Goal: Transaction & Acquisition: Download file/media

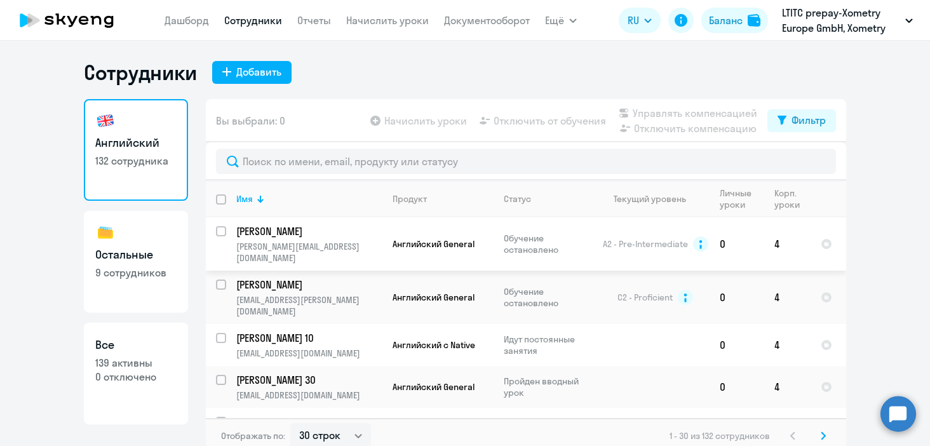
select select "30"
click at [223, 333] on input "select row 18104378" at bounding box center [228, 345] width 25 height 25
checkbox input "true"
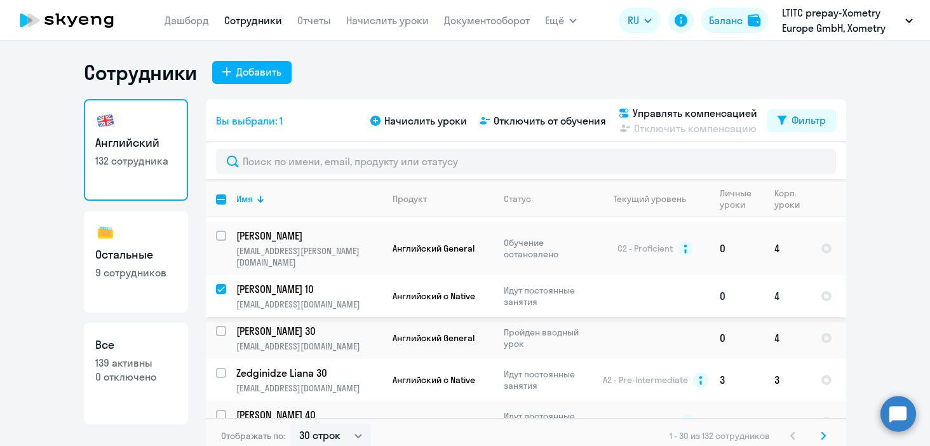
scroll to position [50, 0]
click at [221, 367] on input "select row 15106781" at bounding box center [228, 379] width 25 height 25
checkbox input "true"
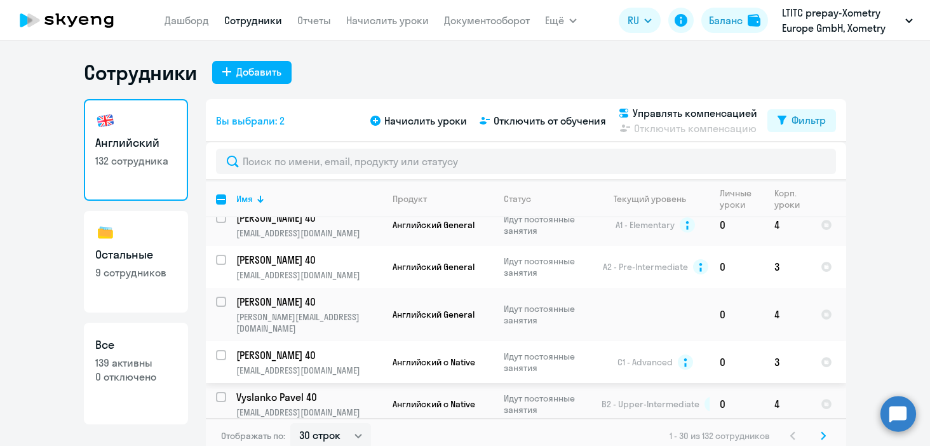
scroll to position [248, 0]
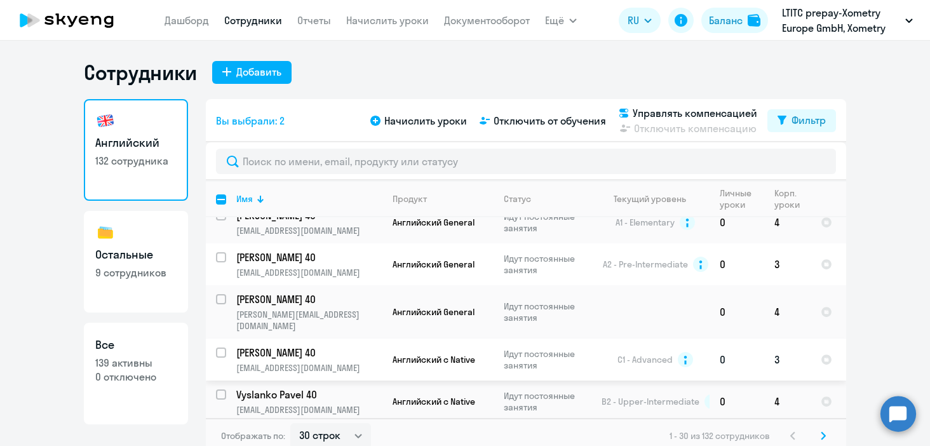
click at [223, 348] on input "select row 13981111" at bounding box center [228, 360] width 25 height 25
checkbox input "true"
click at [220, 390] on input "select row 15622196" at bounding box center [228, 402] width 25 height 25
checkbox input "true"
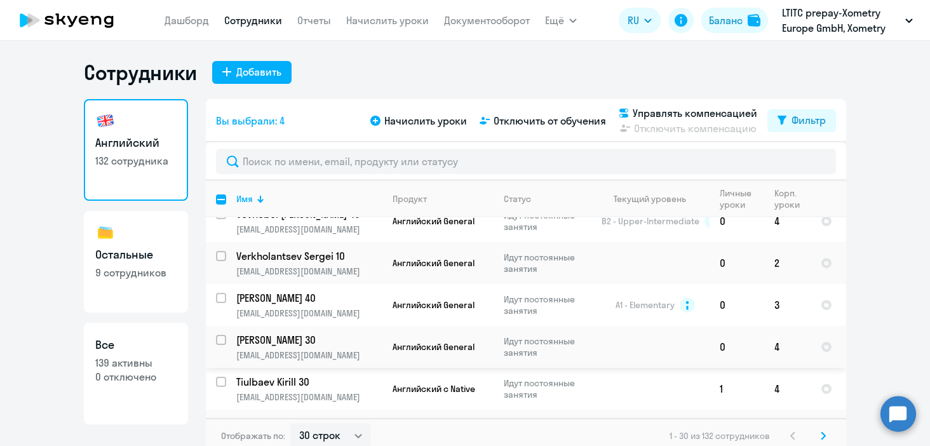
scroll to position [491, 0]
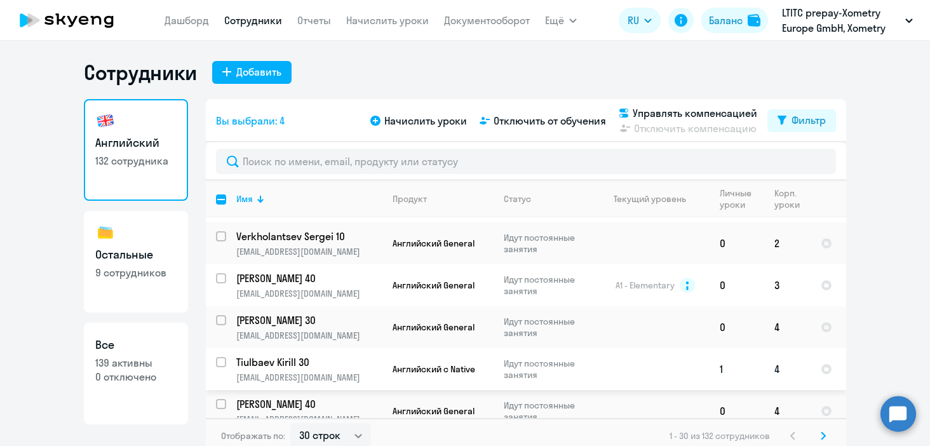
click at [222, 357] on input "select row 20926407" at bounding box center [228, 369] width 25 height 25
checkbox input "true"
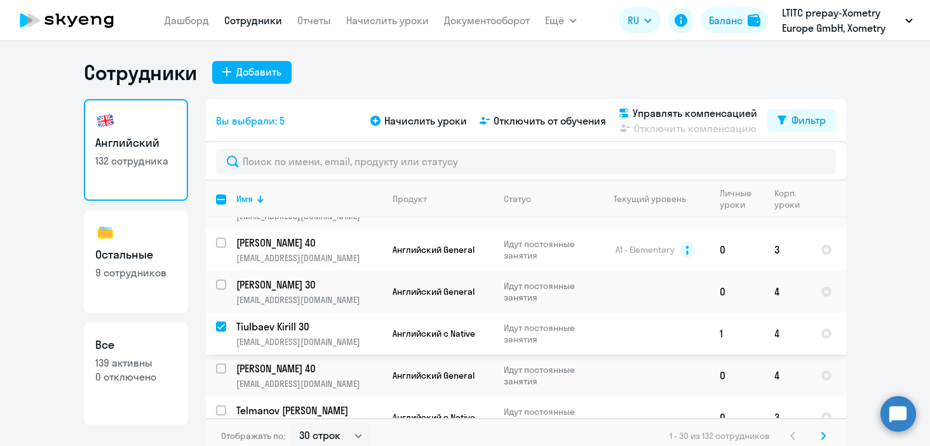
scroll to position [541, 0]
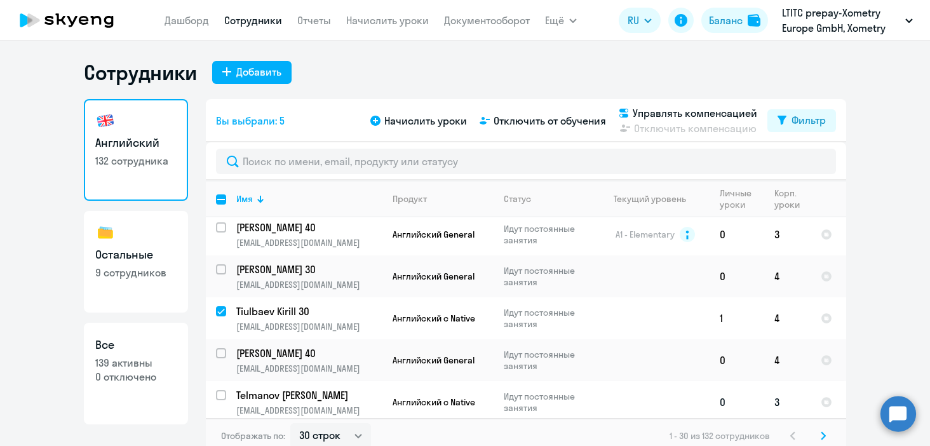
click at [220, 390] on input "select row 12719357" at bounding box center [228, 402] width 25 height 25
checkbox input "true"
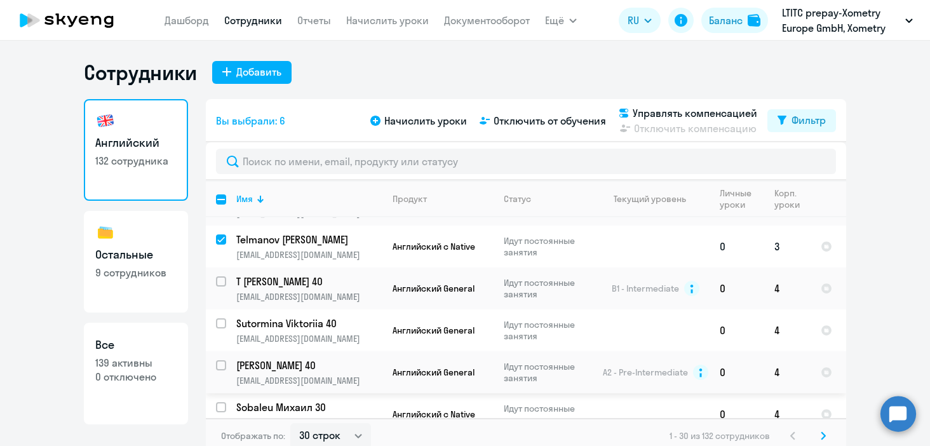
scroll to position [698, 0]
click at [218, 401] on input "select row 7156418" at bounding box center [228, 413] width 25 height 25
checkbox input "true"
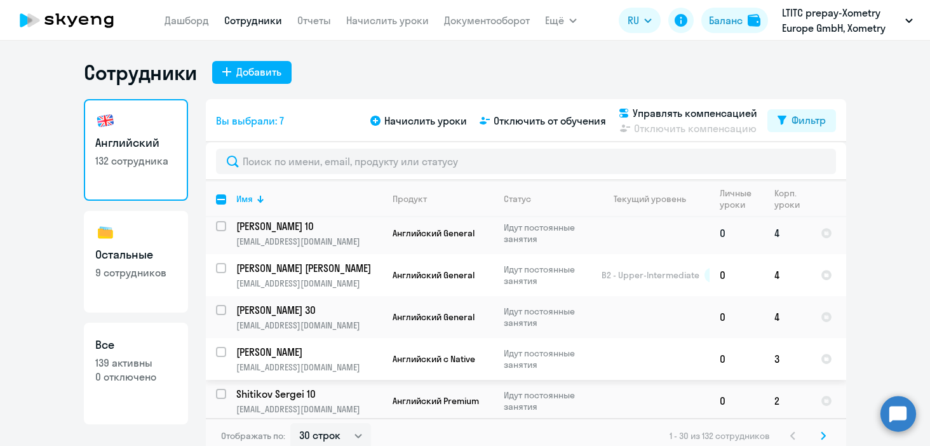
scroll to position [922, 0]
click at [221, 346] on input "select row 22619336" at bounding box center [228, 358] width 25 height 25
checkbox input "true"
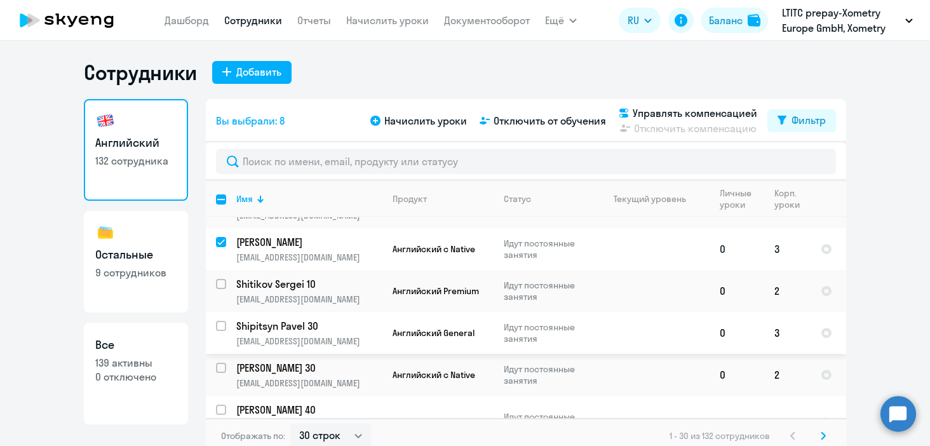
scroll to position [1038, 0]
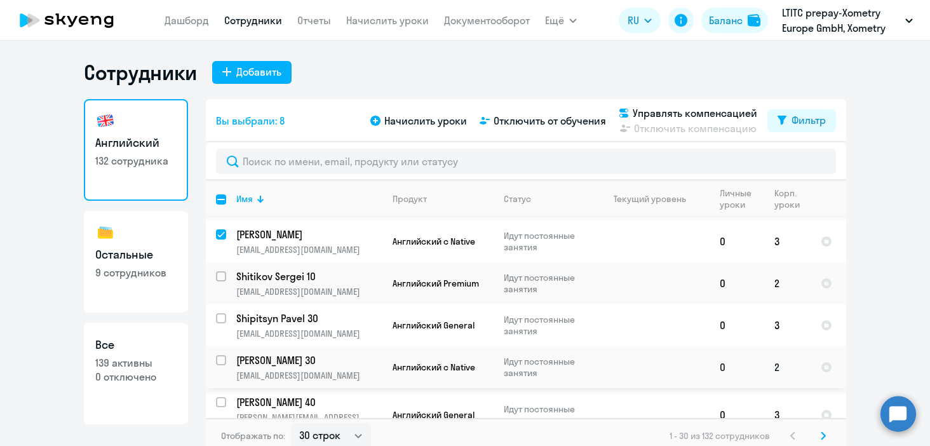
click at [221, 355] on input "select row 37520760" at bounding box center [228, 367] width 25 height 25
checkbox input "true"
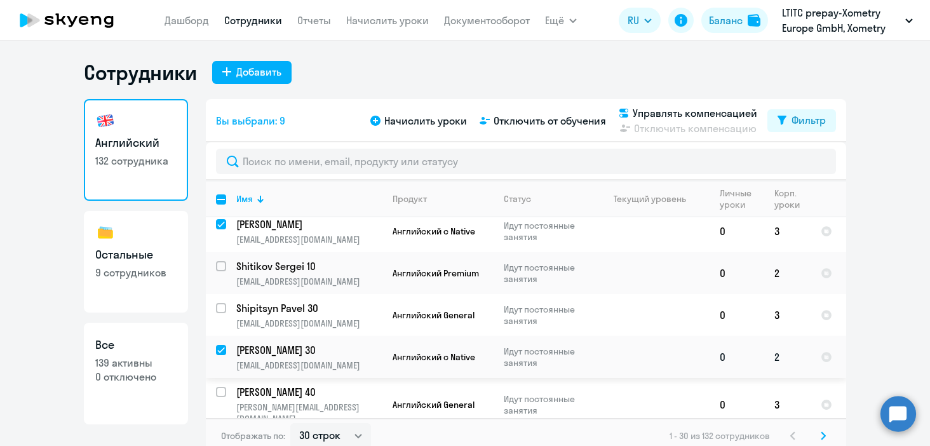
scroll to position [8, 0]
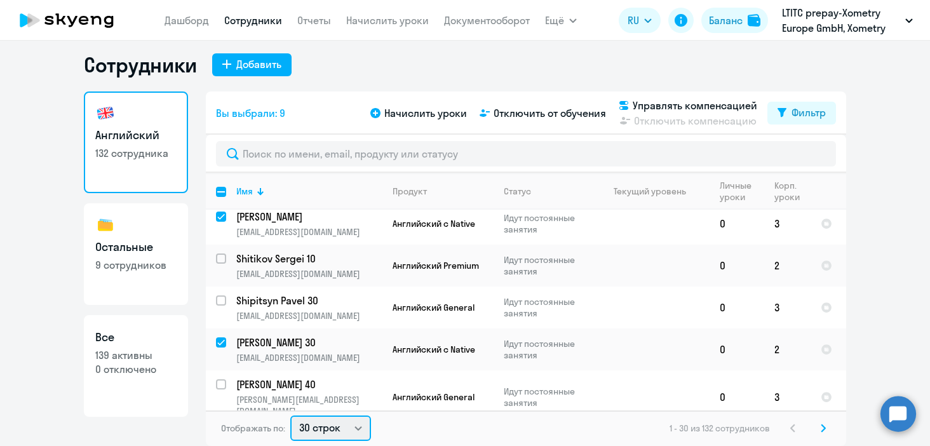
click at [355, 425] on select "30 строк 50 строк 100 строк" at bounding box center [330, 428] width 81 height 25
select select "100"
click at [290, 416] on select "30 строк 50 строк 100 строк" at bounding box center [330, 428] width 81 height 25
checkbox input "false"
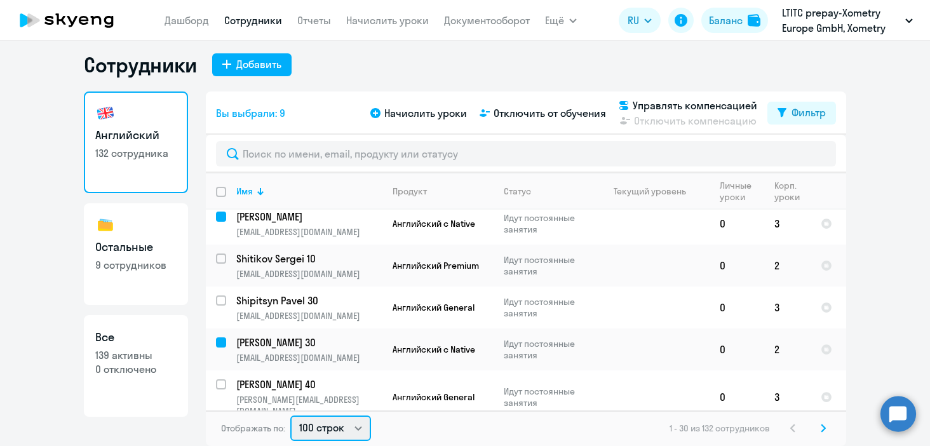
checkbox input "false"
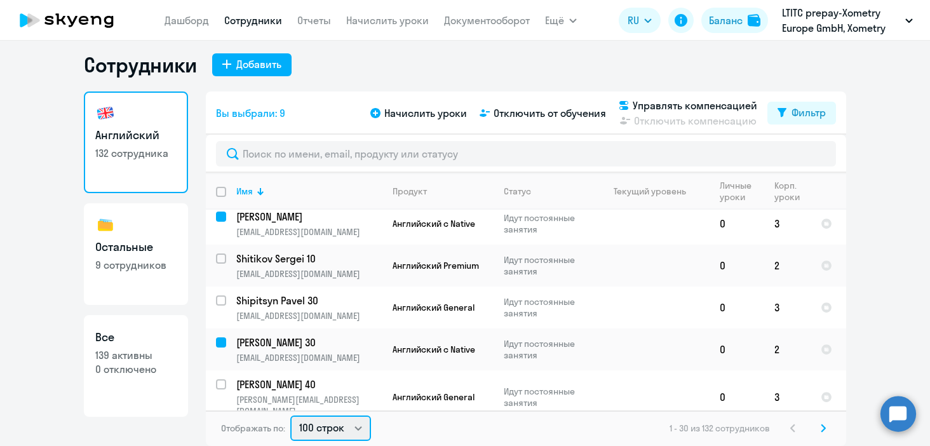
checkbox input "false"
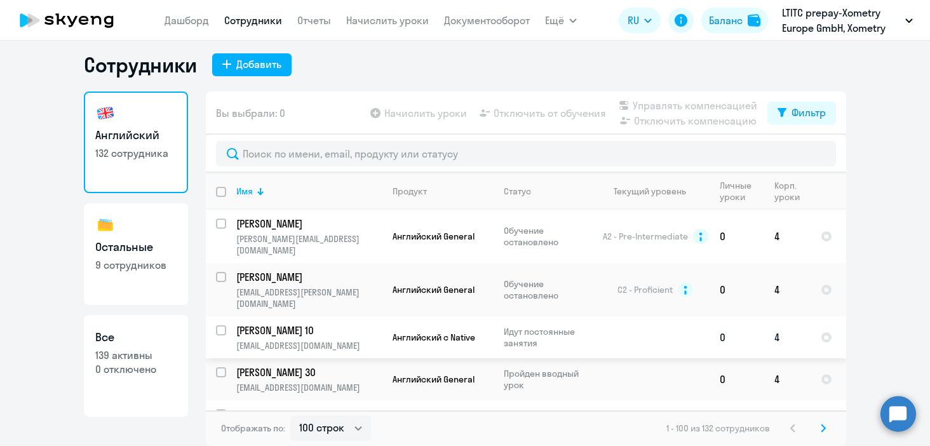
click at [221, 325] on input "select row 18104378" at bounding box center [228, 337] width 25 height 25
checkbox input "true"
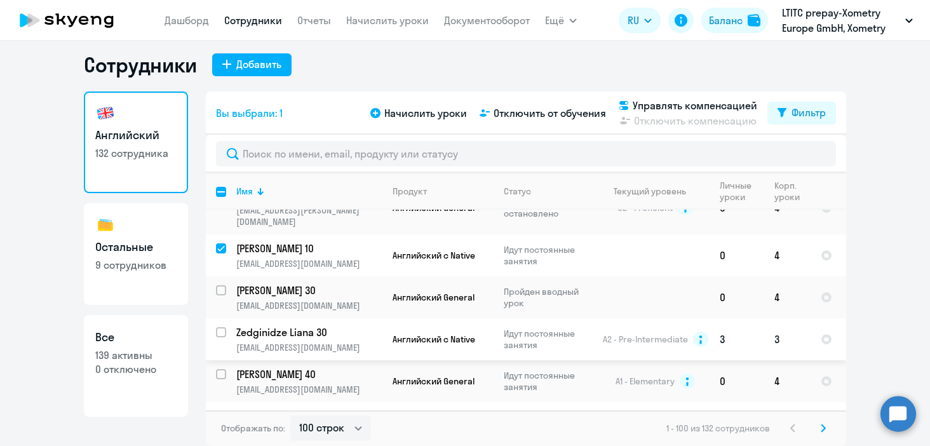
click at [221, 327] on input "select row 15106781" at bounding box center [228, 339] width 25 height 25
checkbox input "true"
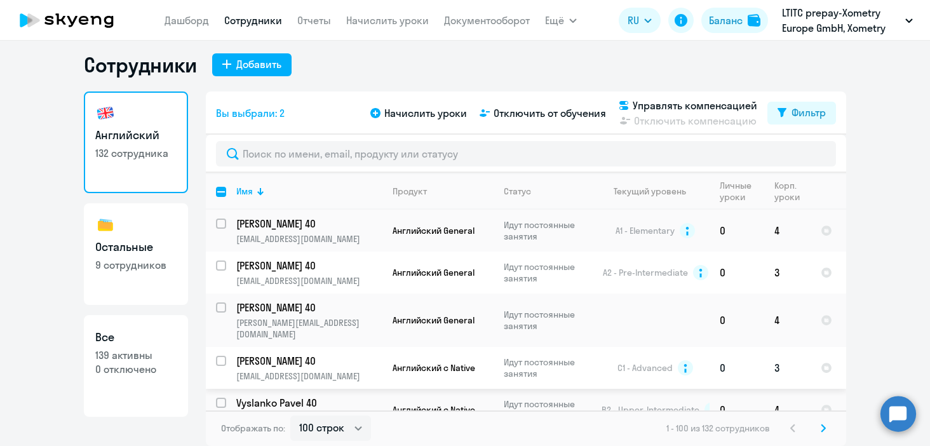
click at [222, 356] on input "select row 13981111" at bounding box center [228, 368] width 25 height 25
checkbox input "true"
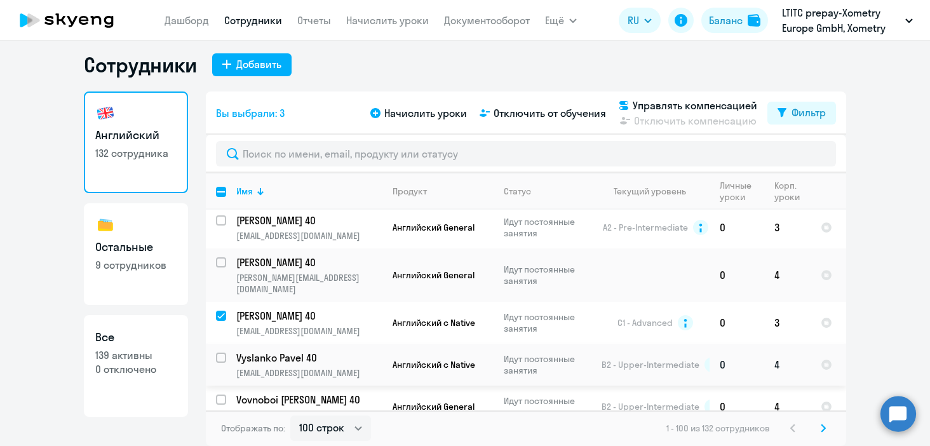
click at [224, 353] on input "select row 15622196" at bounding box center [228, 365] width 25 height 25
checkbox input "true"
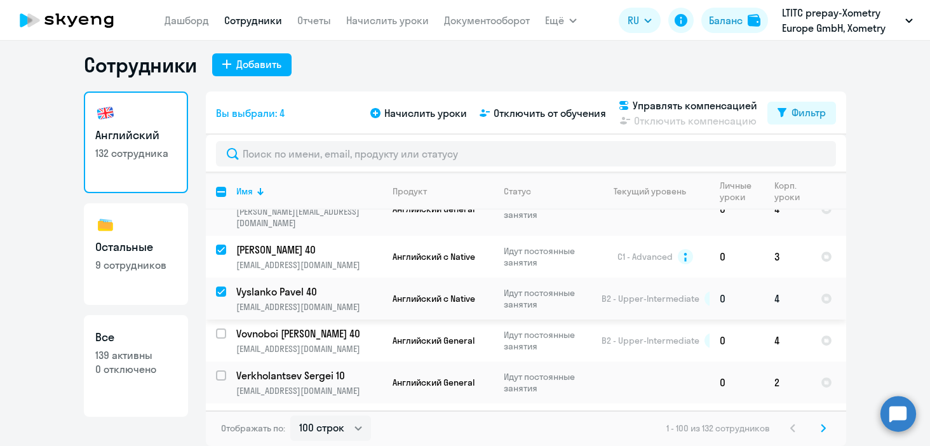
scroll to position [378, 0]
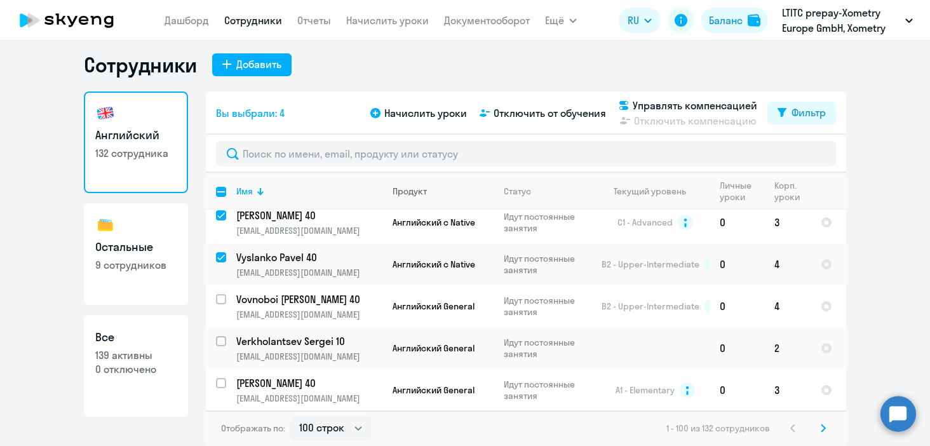
click at [408, 194] on div "Продукт" at bounding box center [410, 191] width 34 height 11
click at [412, 184] on th "Продукт" at bounding box center [438, 191] width 111 height 37
click at [412, 189] on div "Продукт" at bounding box center [410, 191] width 34 height 11
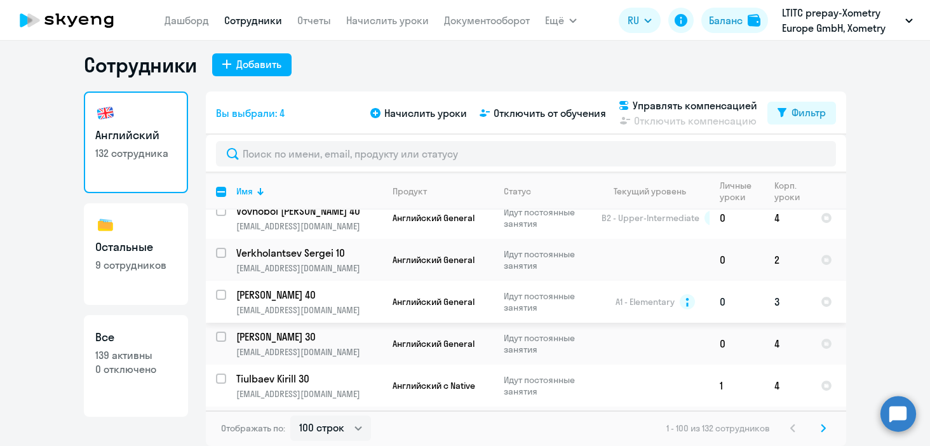
scroll to position [466, 0]
click at [221, 374] on input "select row 20926407" at bounding box center [228, 386] width 25 height 25
checkbox input "true"
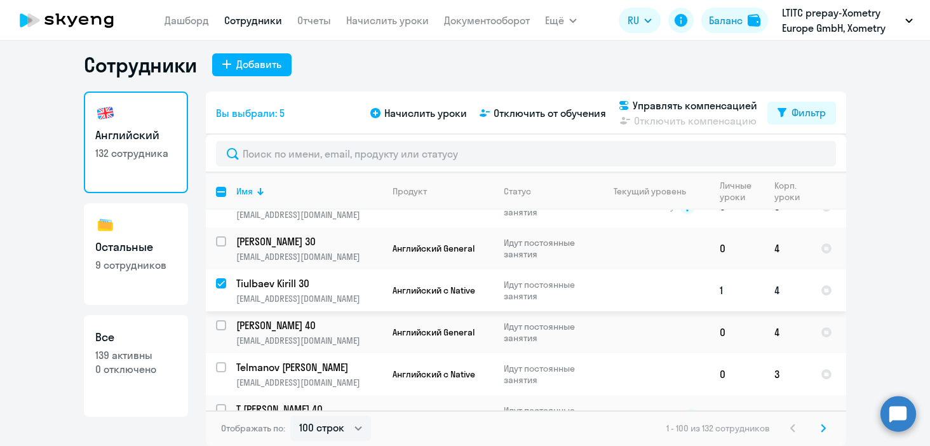
scroll to position [575, 0]
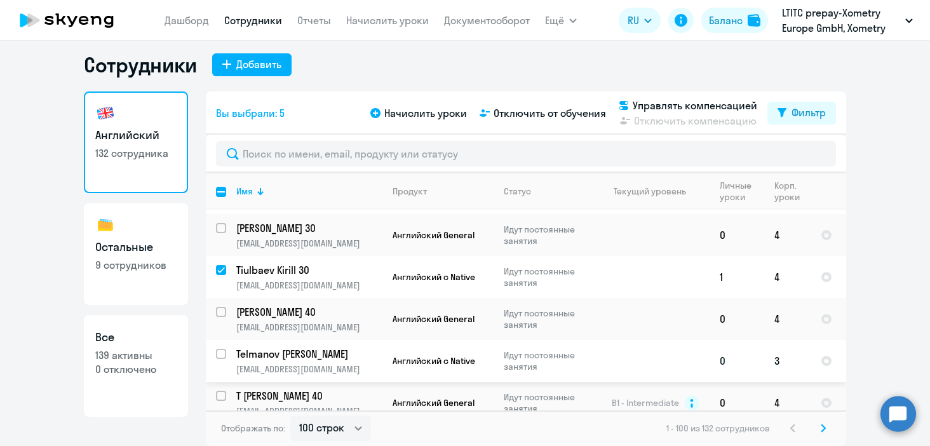
click at [225, 349] on input "select row 12719357" at bounding box center [228, 361] width 25 height 25
checkbox input "true"
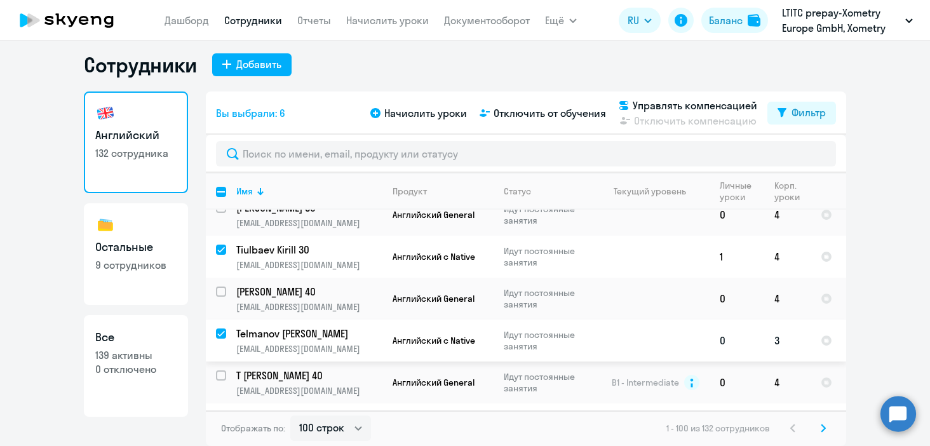
scroll to position [596, 0]
click at [811, 105] on div "Фильтр" at bounding box center [809, 112] width 34 height 15
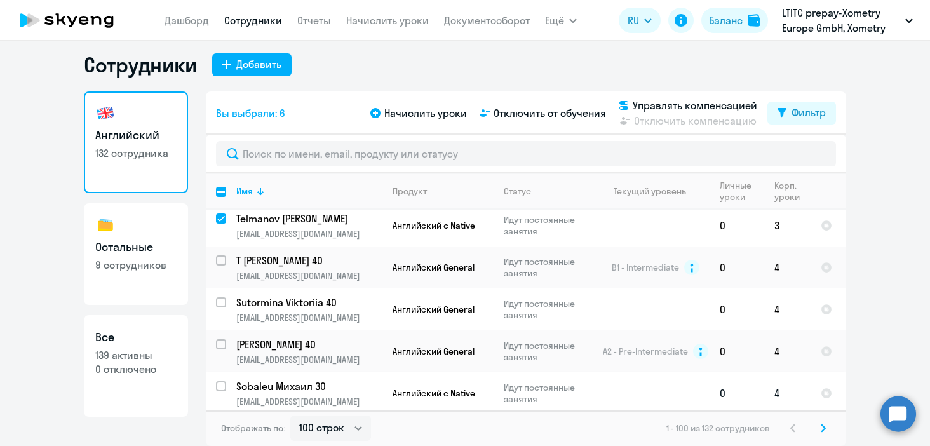
click at [222, 381] on input "select row 7156418" at bounding box center [228, 393] width 25 height 25
checkbox input "true"
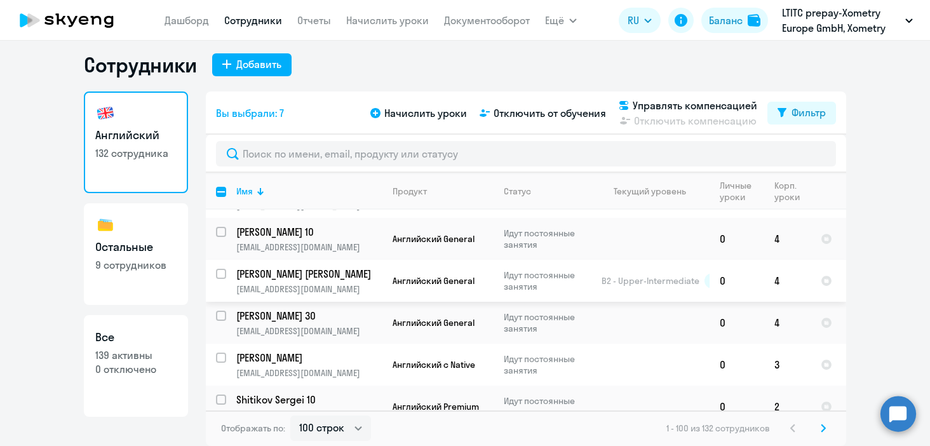
scroll to position [909, 0]
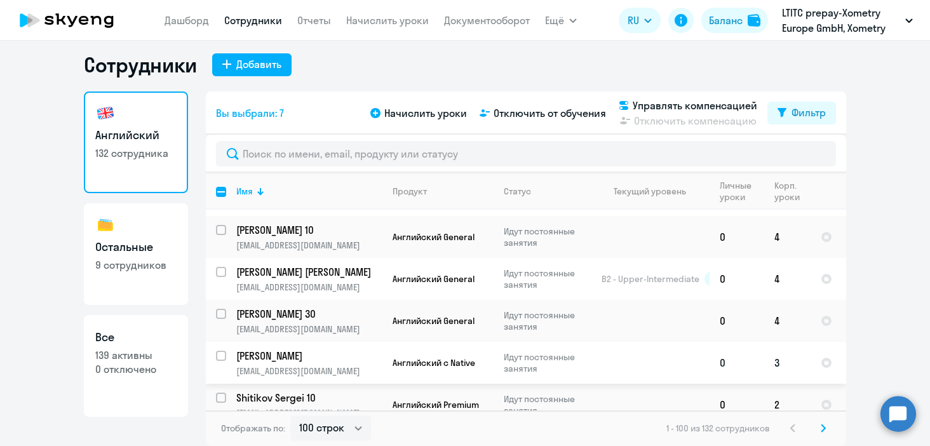
click at [228, 342] on td "Shumskih Karina kpakhomova@xometry.de" at bounding box center [304, 363] width 156 height 42
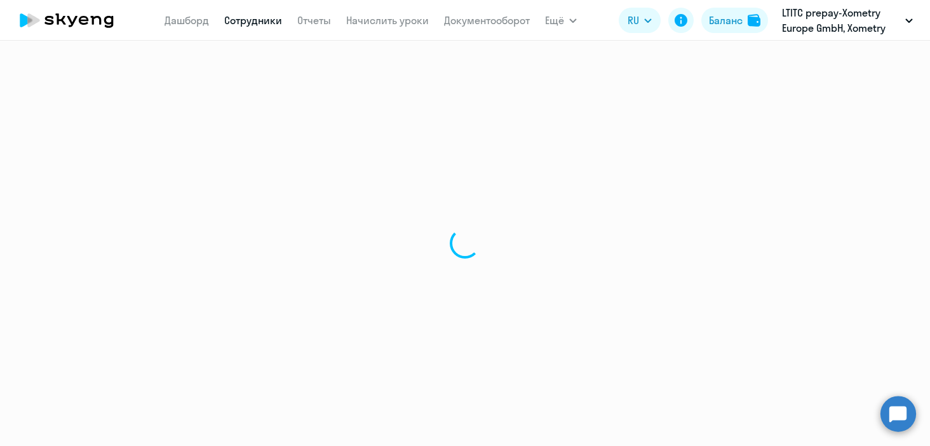
select select "english"
select select "30"
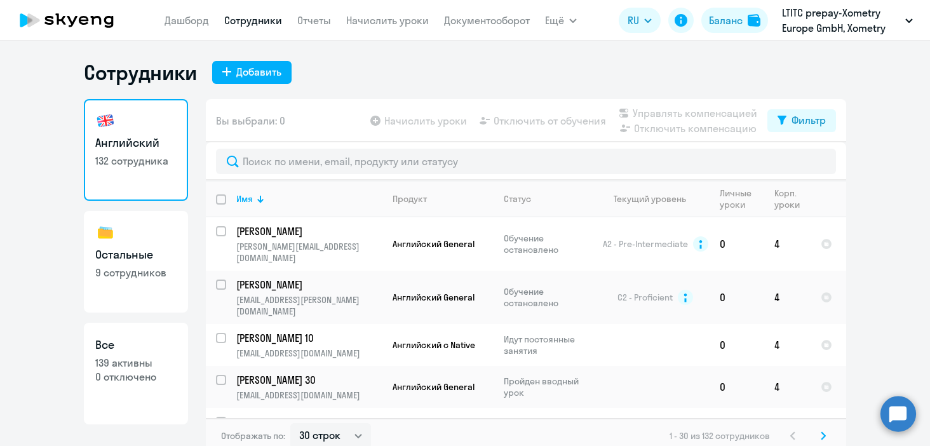
click at [313, 10] on nav "Дашборд Сотрудники Отчеты Начислить уроки Документооборот" at bounding box center [347, 20] width 365 height 25
click at [314, 24] on link "Отчеты" at bounding box center [314, 20] width 34 height 13
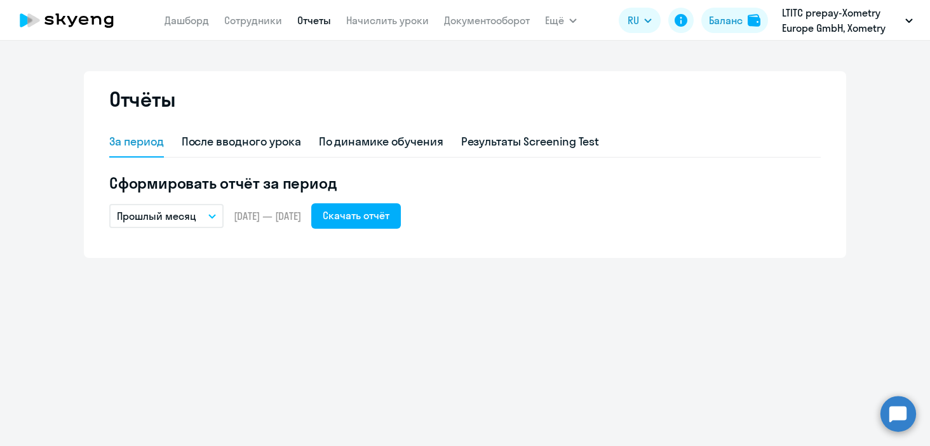
click at [203, 217] on button "Прошлый месяц" at bounding box center [166, 216] width 114 height 24
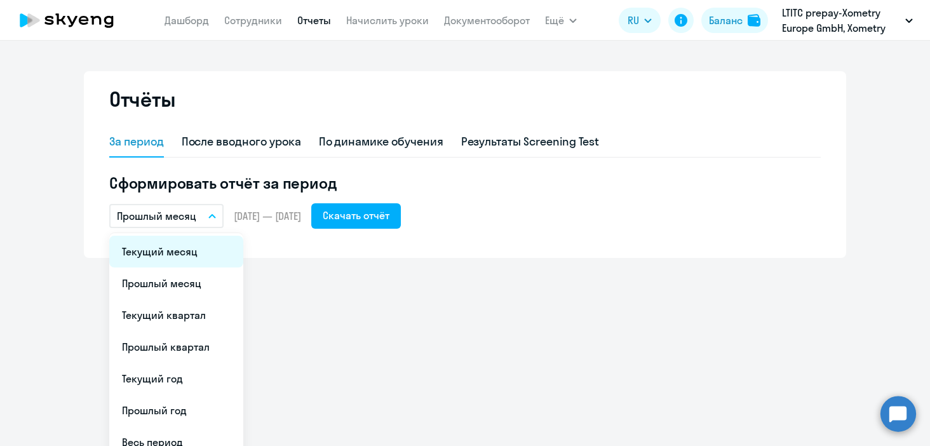
click at [200, 244] on li "Текущий месяц" at bounding box center [176, 252] width 134 height 32
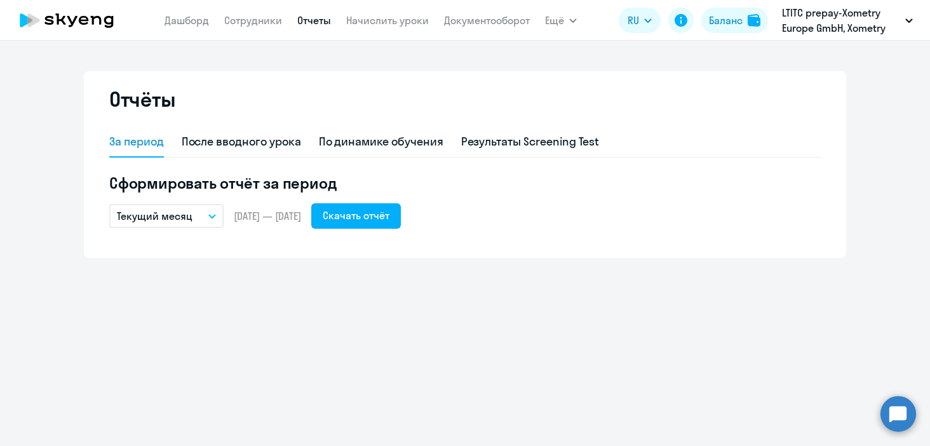
click at [191, 221] on button "Текущий месяц" at bounding box center [166, 216] width 114 height 24
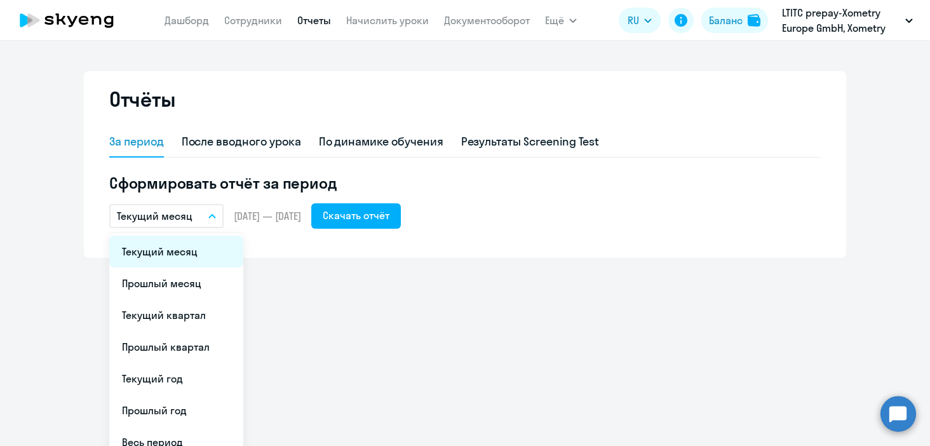
click at [187, 253] on li "Текущий месяц" at bounding box center [176, 252] width 134 height 32
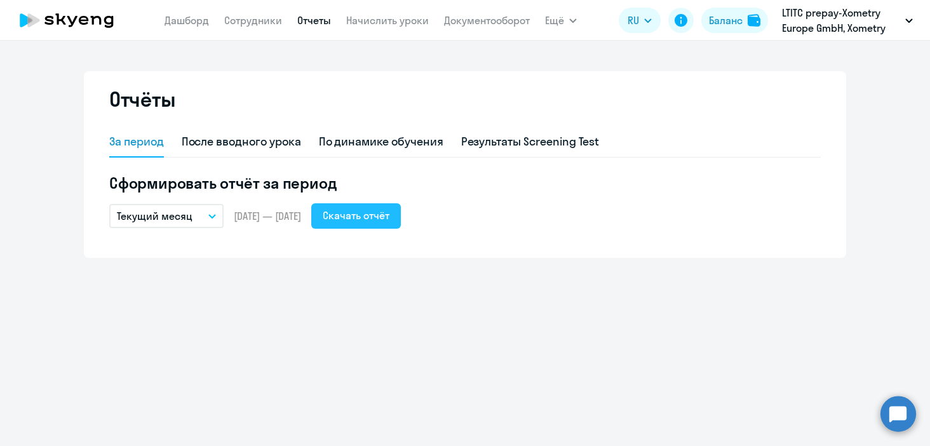
click at [388, 214] on div "Скачать отчёт" at bounding box center [356, 215] width 67 height 15
click at [245, 140] on div "После вводного урока" at bounding box center [241, 141] width 119 height 17
select select "10"
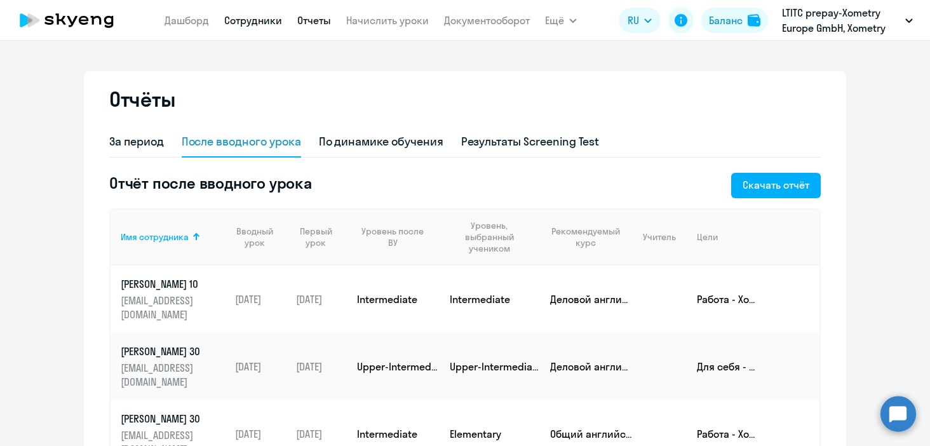
click at [239, 18] on link "Сотрудники" at bounding box center [253, 20] width 58 height 13
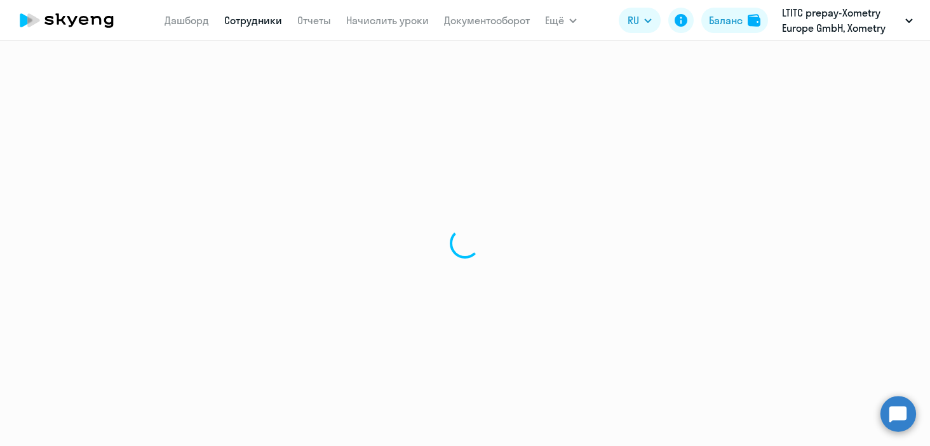
select select "30"
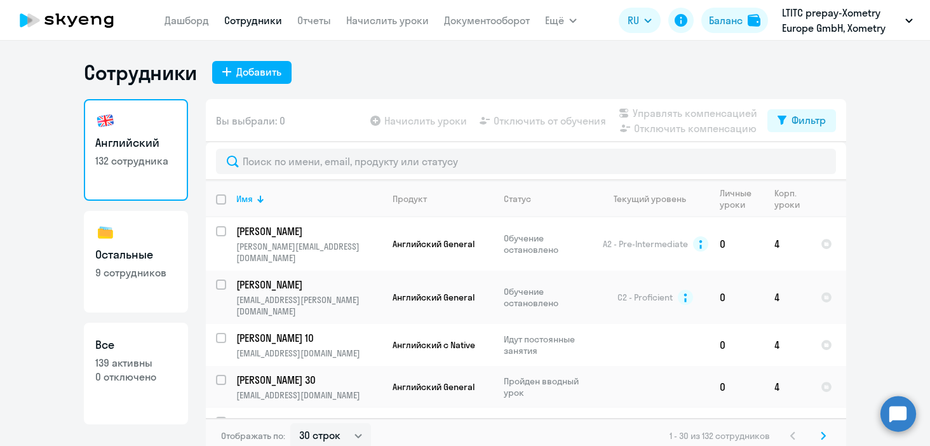
click at [327, 408] on td "Zedginidze Liana 30 lzedginidze@xometry.de" at bounding box center [304, 429] width 156 height 42
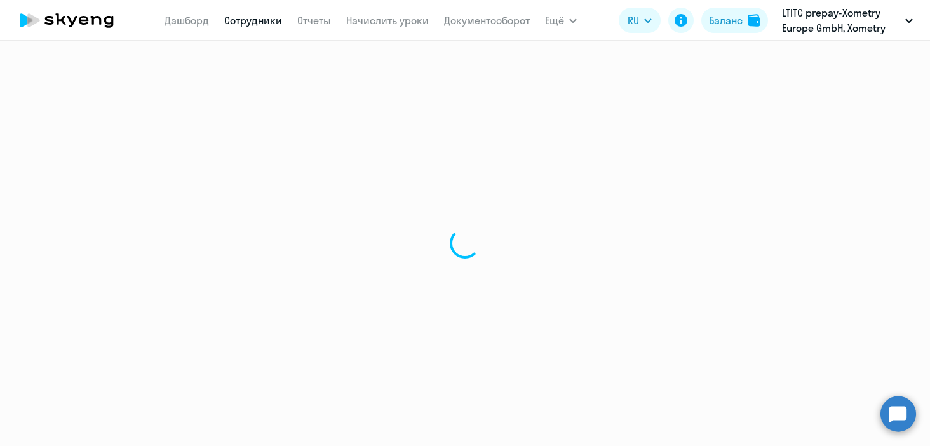
select select "english"
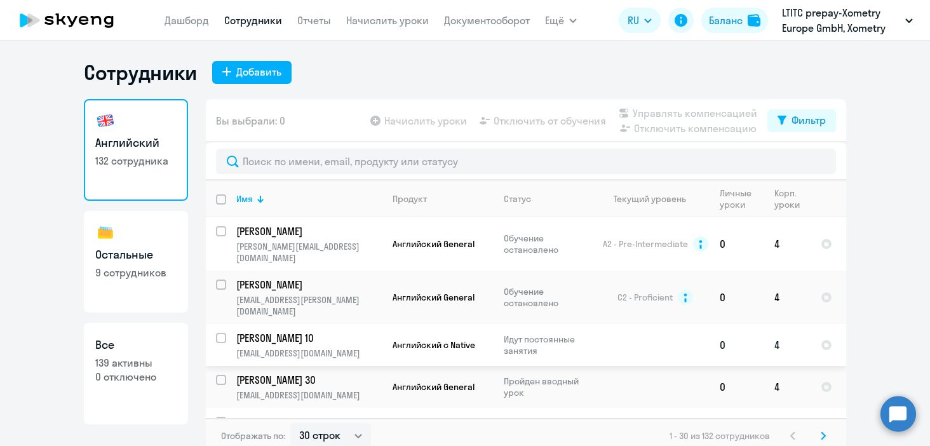
scroll to position [90, 0]
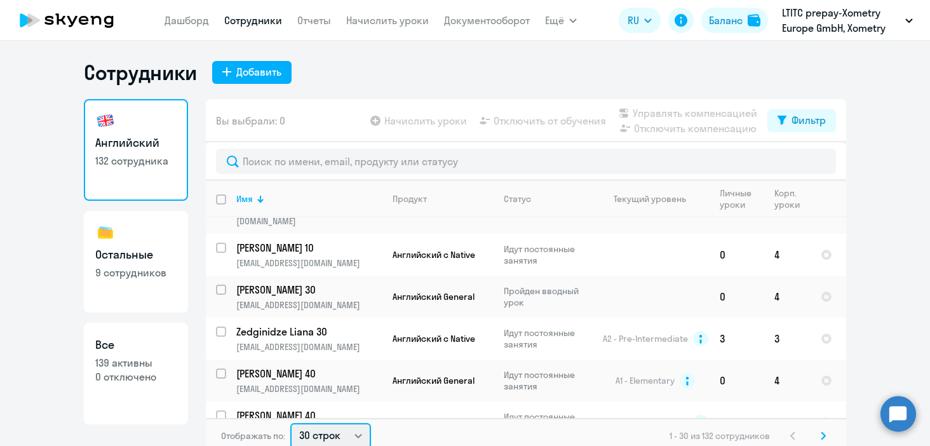
click at [316, 435] on select "30 строк 50 строк 100 строк" at bounding box center [330, 435] width 81 height 25
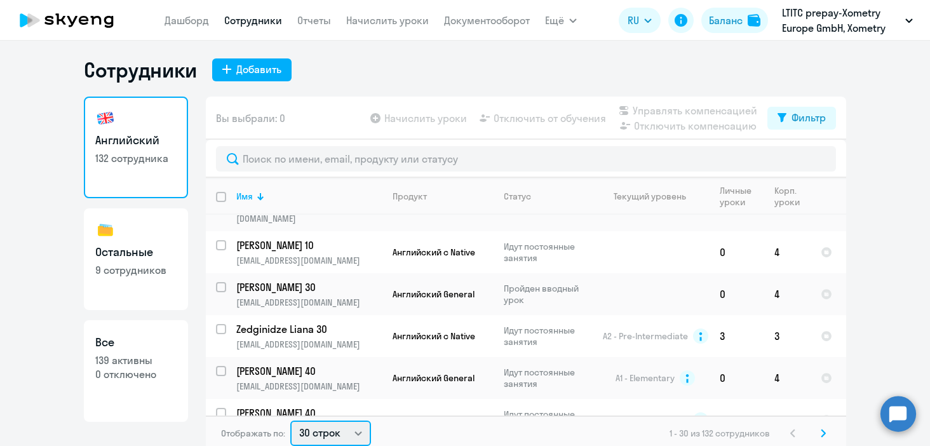
select select "100"
click at [290, 421] on select "30 строк 50 строк 100 строк" at bounding box center [330, 433] width 81 height 25
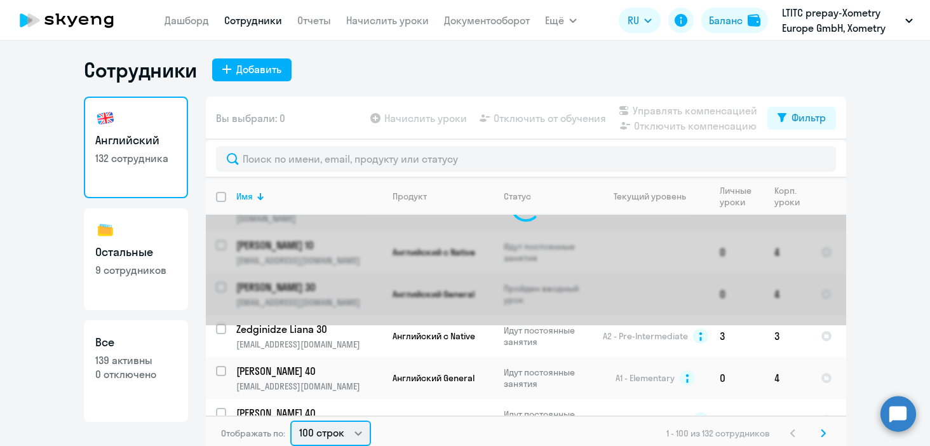
scroll to position [0, 0]
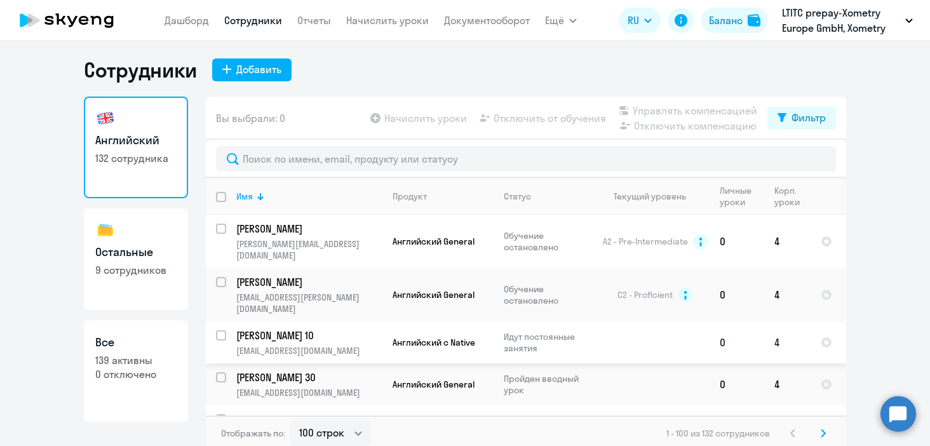
click at [224, 330] on input "select row 18104378" at bounding box center [228, 342] width 25 height 25
checkbox input "true"
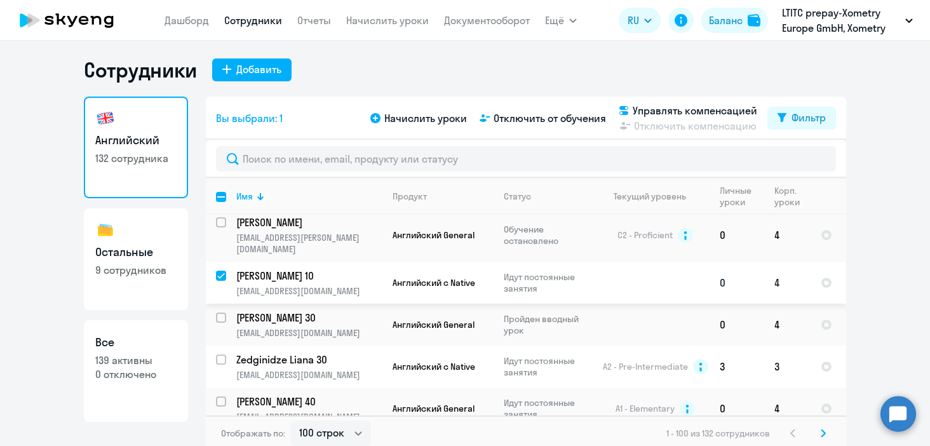
scroll to position [63, 0]
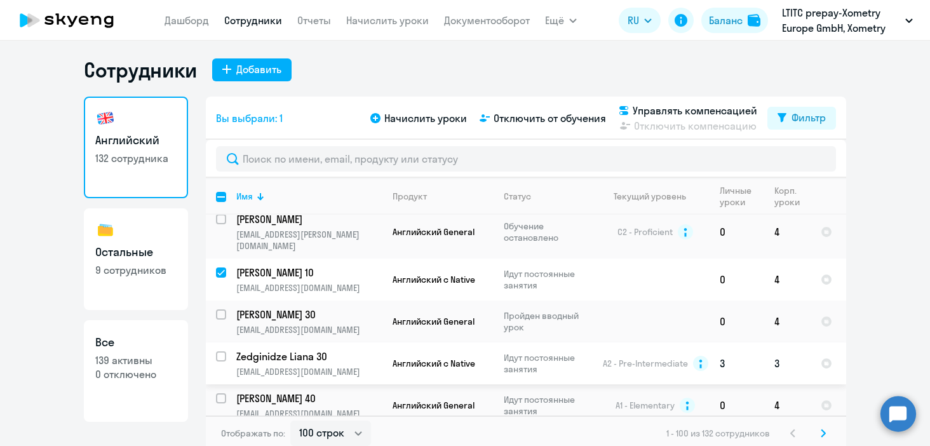
click at [226, 343] on td "Zedginidze Liana 30 lzedginidze@xometry.de" at bounding box center [304, 364] width 156 height 42
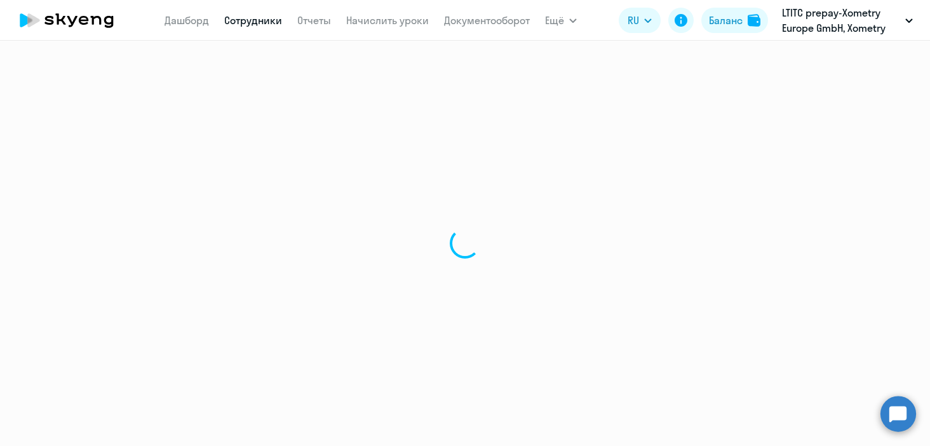
select select "english"
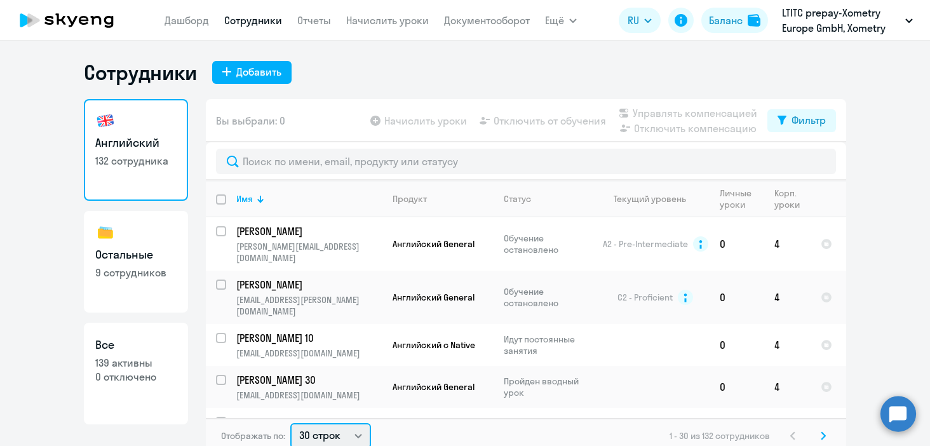
click at [343, 438] on select "30 строк 50 строк 100 строк" at bounding box center [330, 435] width 81 height 25
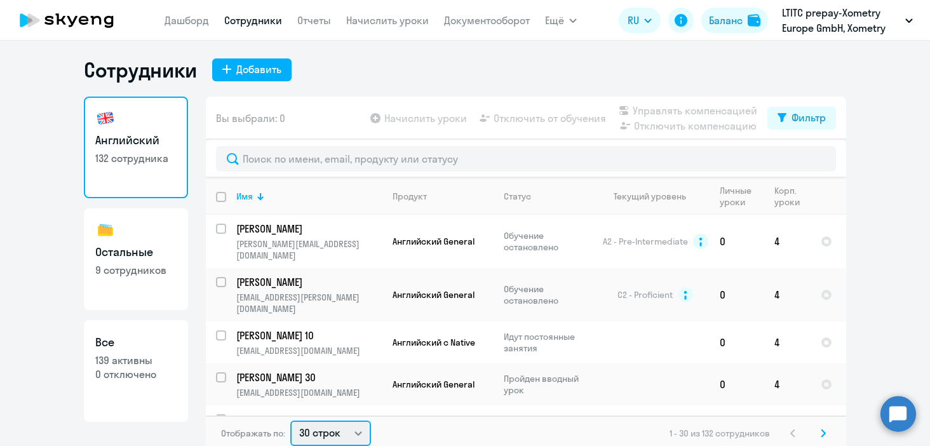
select select "100"
click at [290, 421] on select "30 строк 50 строк 100 строк" at bounding box center [330, 433] width 81 height 25
click at [226, 330] on input "select row 18104378" at bounding box center [228, 342] width 25 height 25
checkbox input "true"
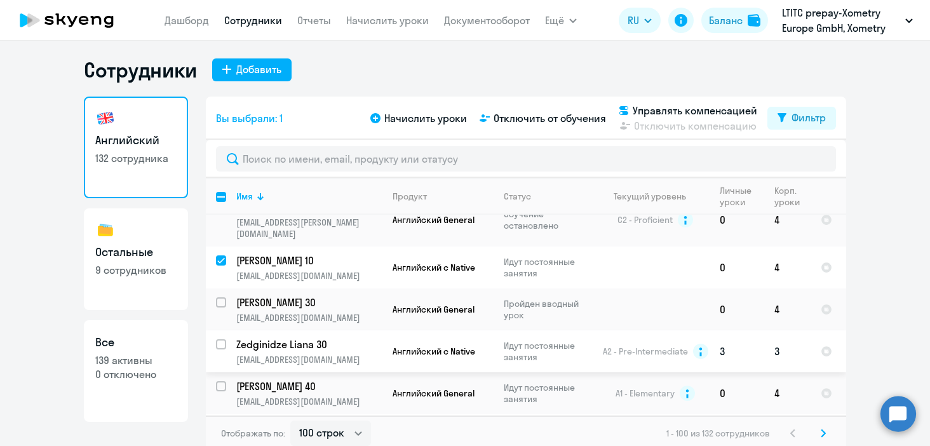
click at [219, 339] on input "select row 15106781" at bounding box center [228, 351] width 25 height 25
checkbox input "true"
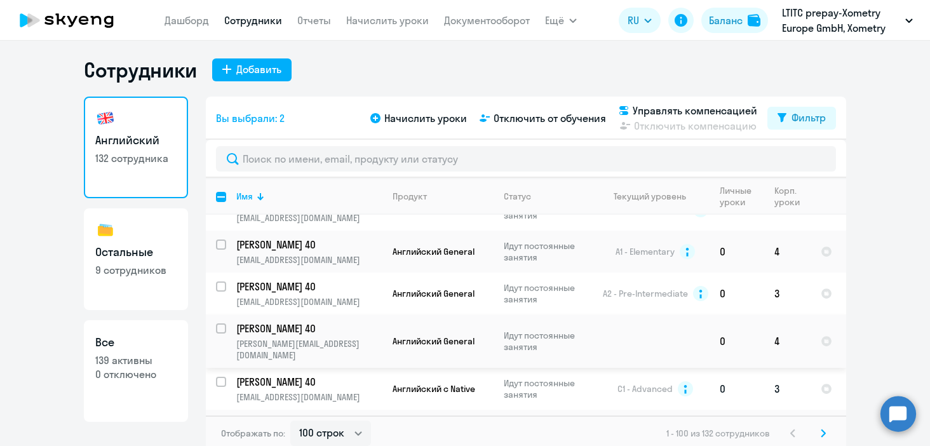
scroll to position [218, 0]
click at [222, 376] on input "select row 13981111" at bounding box center [228, 388] width 25 height 25
checkbox input "true"
click at [221, 418] on input "select row 15622196" at bounding box center [228, 430] width 25 height 25
checkbox input "true"
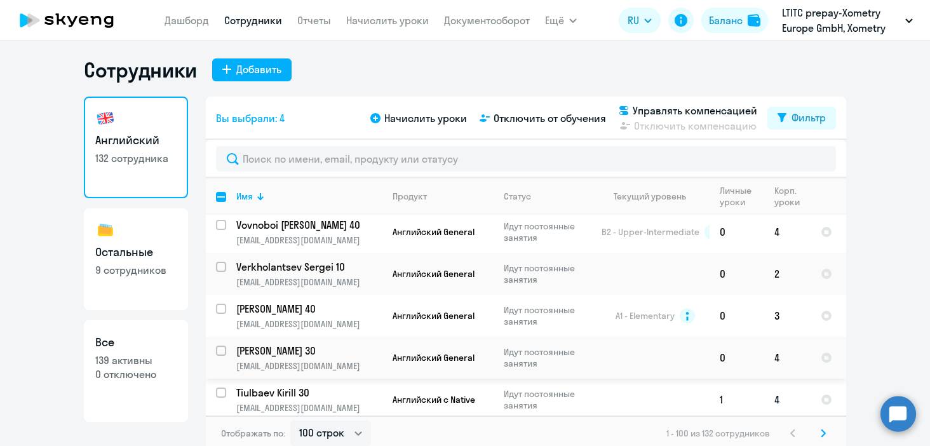
scroll to position [458, 0]
click at [221, 387] on input "select row 20926407" at bounding box center [228, 399] width 25 height 25
checkbox input "true"
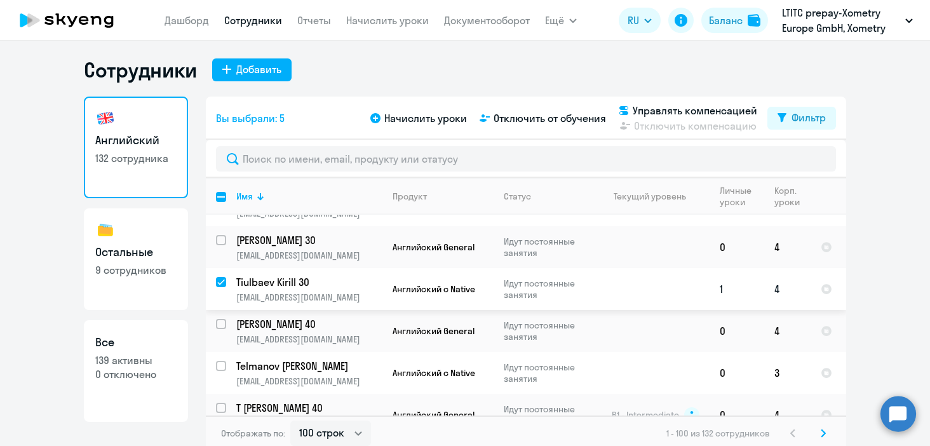
scroll to position [570, 0]
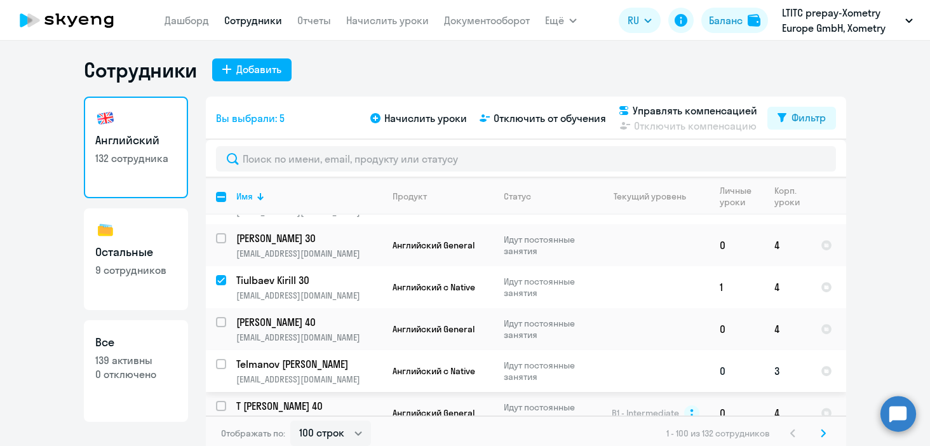
click at [224, 359] on input "select row 12719357" at bounding box center [228, 371] width 25 height 25
checkbox input "true"
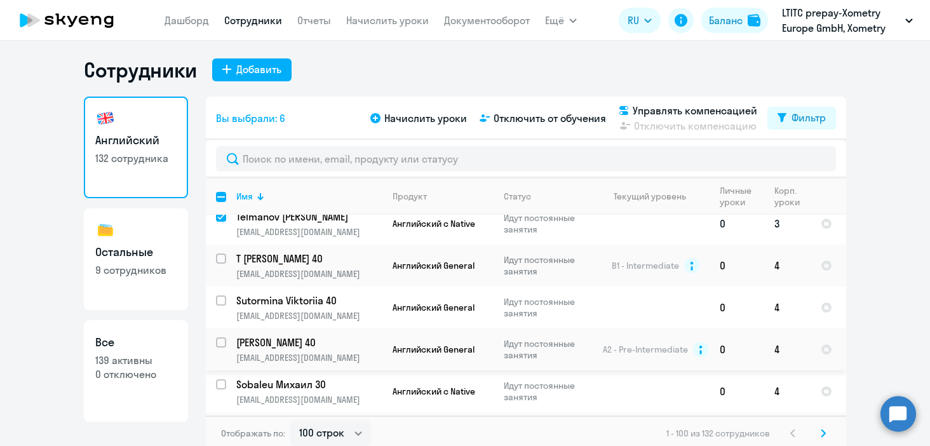
scroll to position [725, 0]
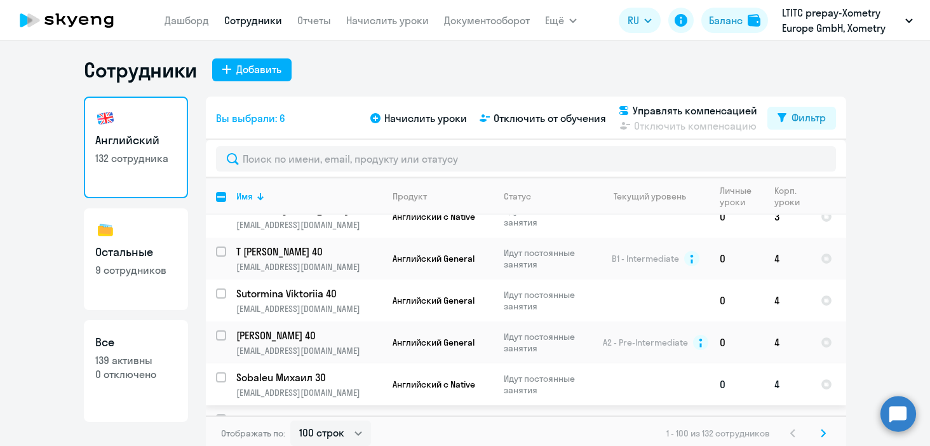
click at [224, 372] on input "select row 7156418" at bounding box center [228, 384] width 25 height 25
checkbox input "true"
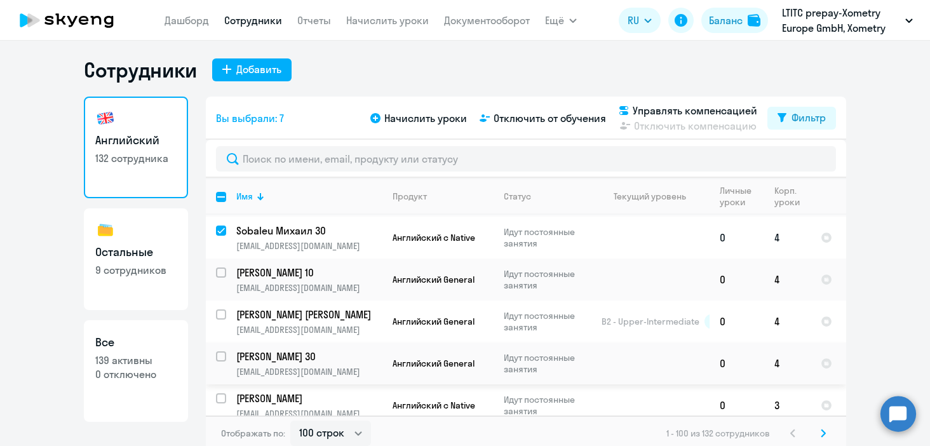
scroll to position [892, 0]
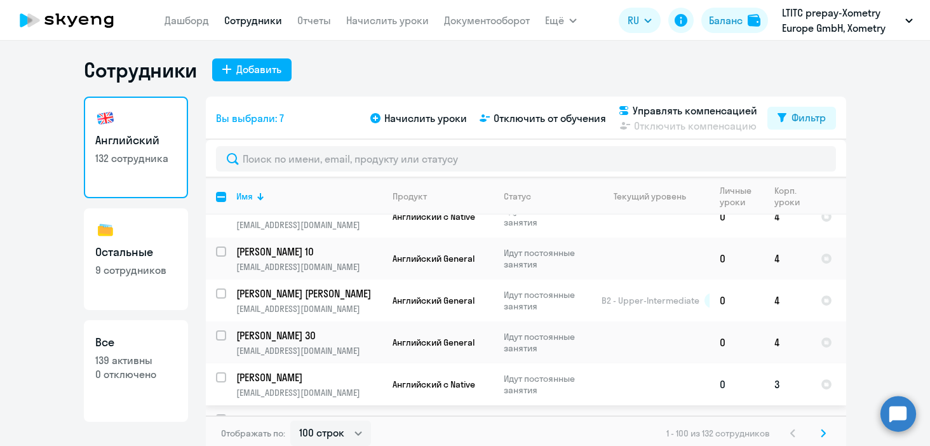
click at [224, 372] on input "select row 22619336" at bounding box center [228, 384] width 25 height 25
checkbox input "true"
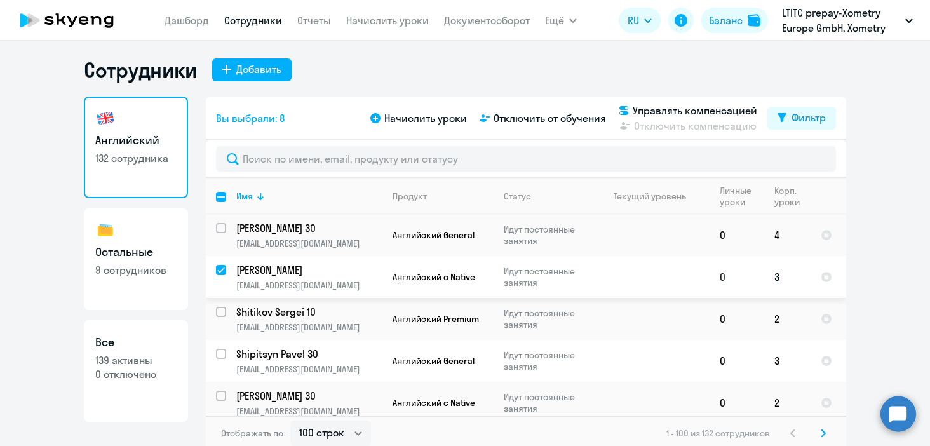
scroll to position [1004, 0]
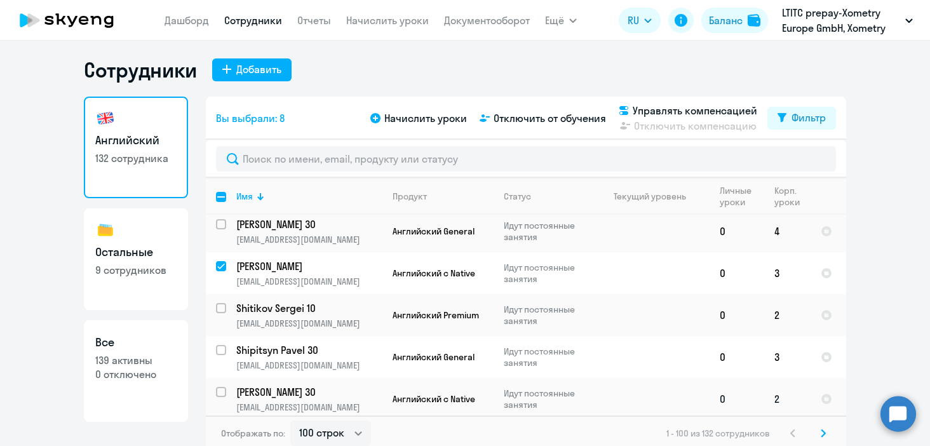
click at [224, 387] on input "select row 37520760" at bounding box center [228, 399] width 25 height 25
checkbox input "true"
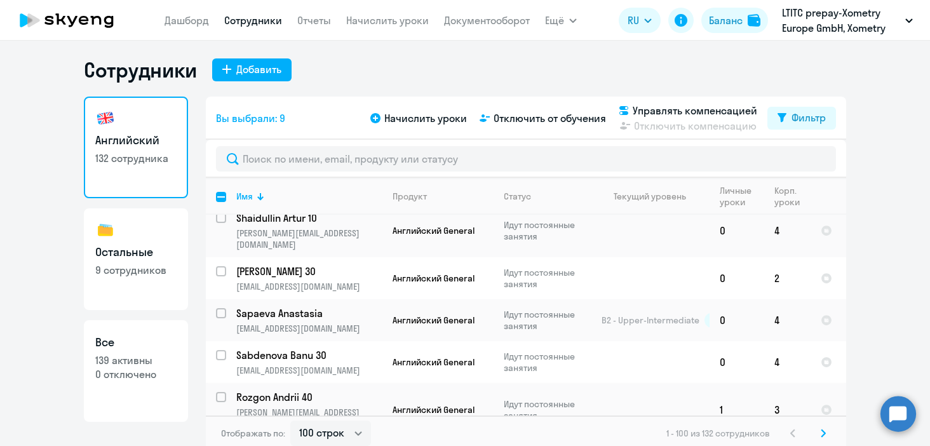
scroll to position [1298, 0]
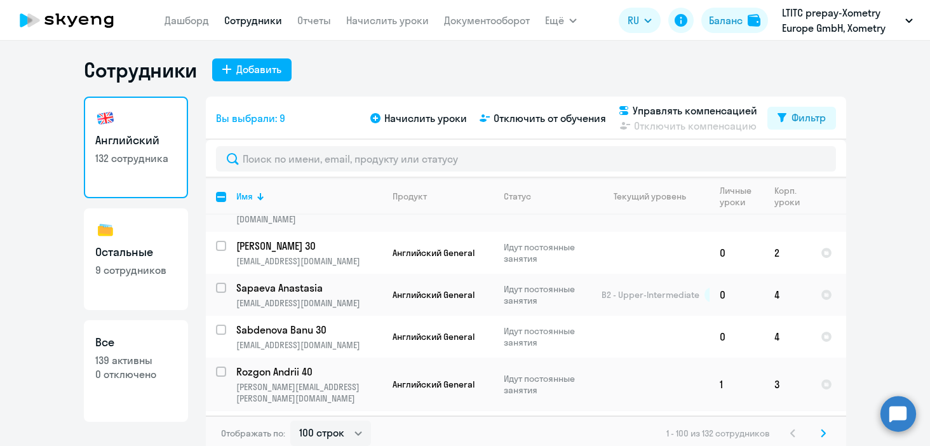
click at [224, 420] on input "select row 37898376" at bounding box center [228, 432] width 25 height 25
checkbox input "true"
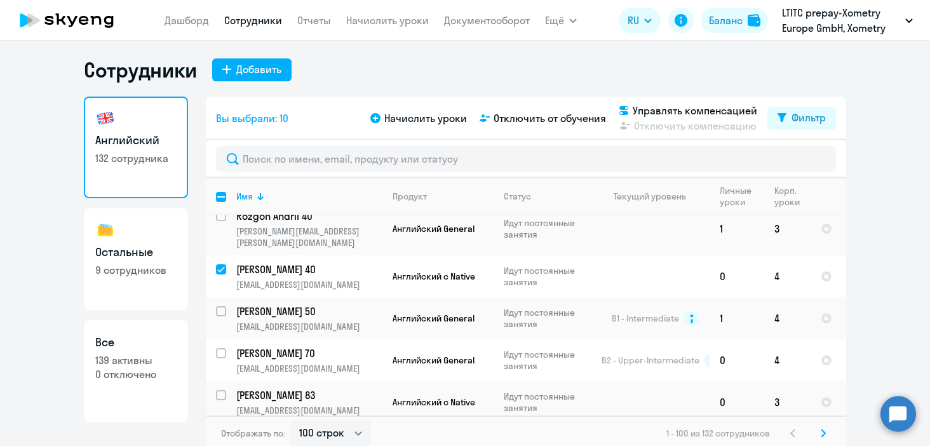
scroll to position [1455, 0]
click at [217, 389] on input "select row 21580128" at bounding box center [228, 401] width 25 height 25
checkbox input "true"
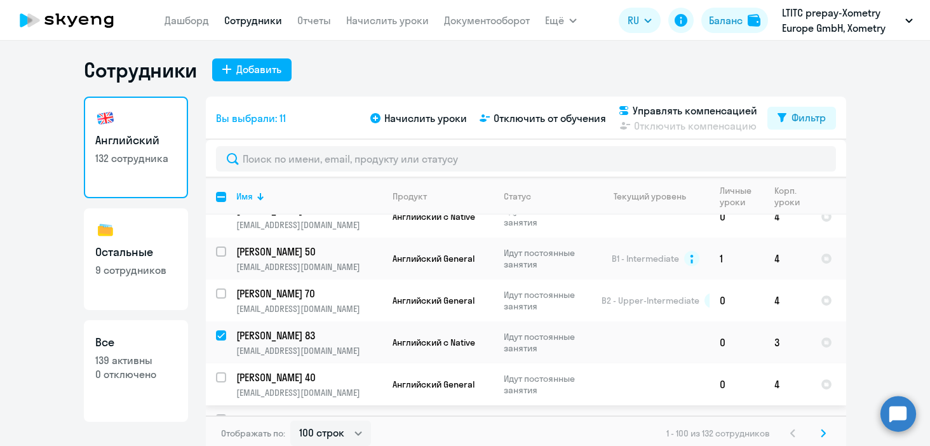
scroll to position [1515, 0]
click at [217, 413] on input "select row 20045724" at bounding box center [228, 425] width 25 height 25
checkbox input "true"
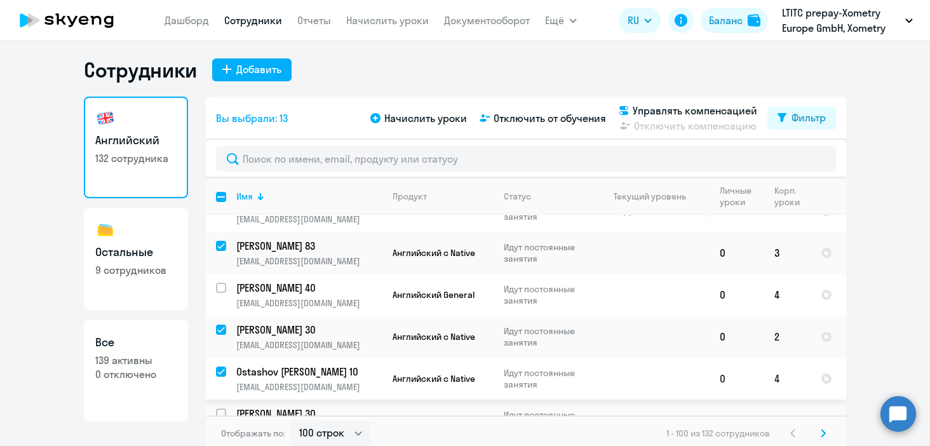
scroll to position [1614, 0]
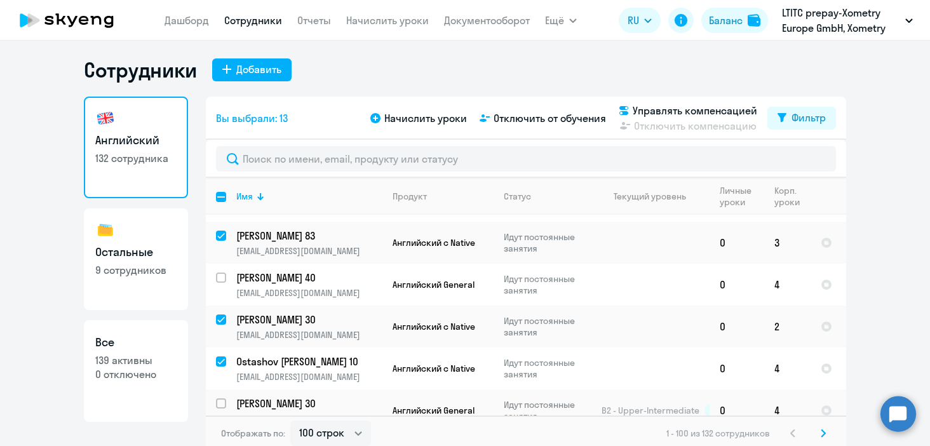
click at [224, 440] on input "select row 22384056" at bounding box center [228, 452] width 25 height 25
checkbox input "true"
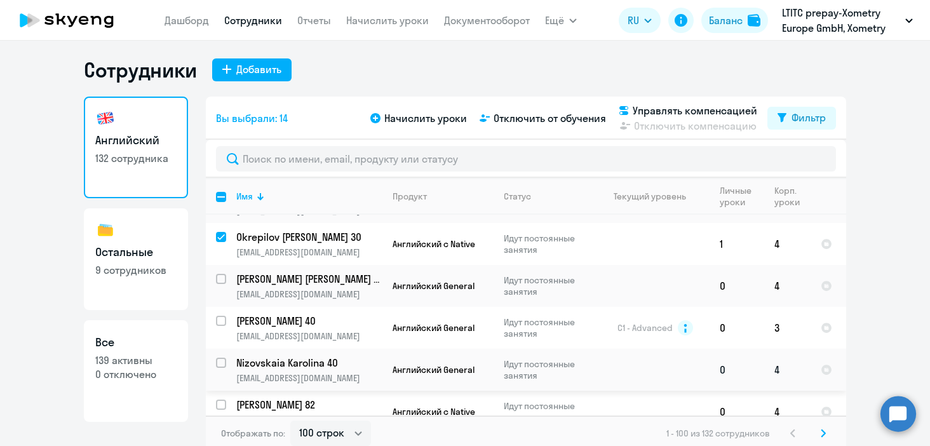
scroll to position [1825, 0]
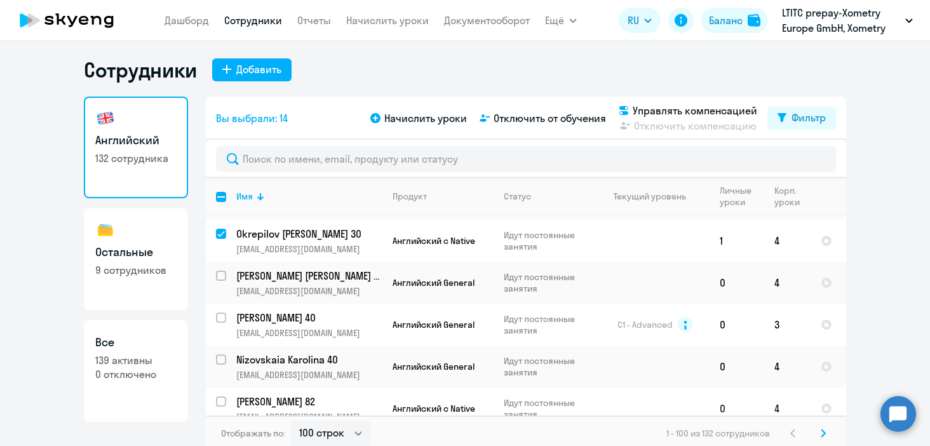
click at [224, 397] on input "select row 19326840" at bounding box center [228, 409] width 25 height 25
checkbox input "true"
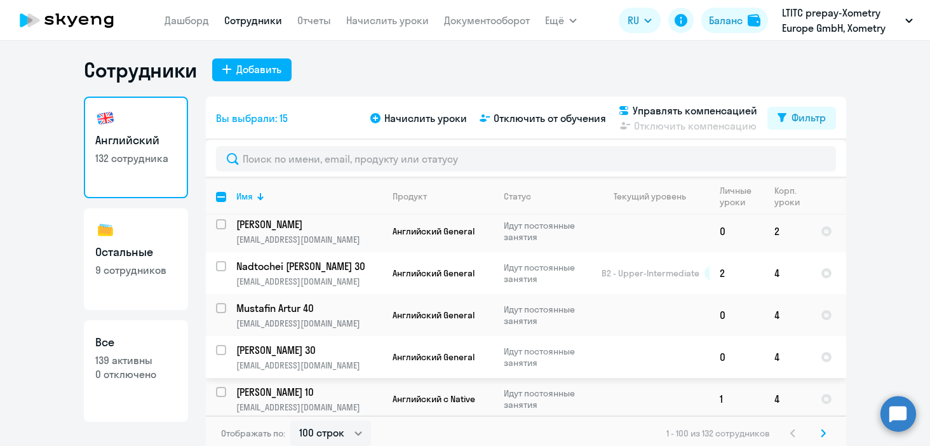
scroll to position [2135, 0]
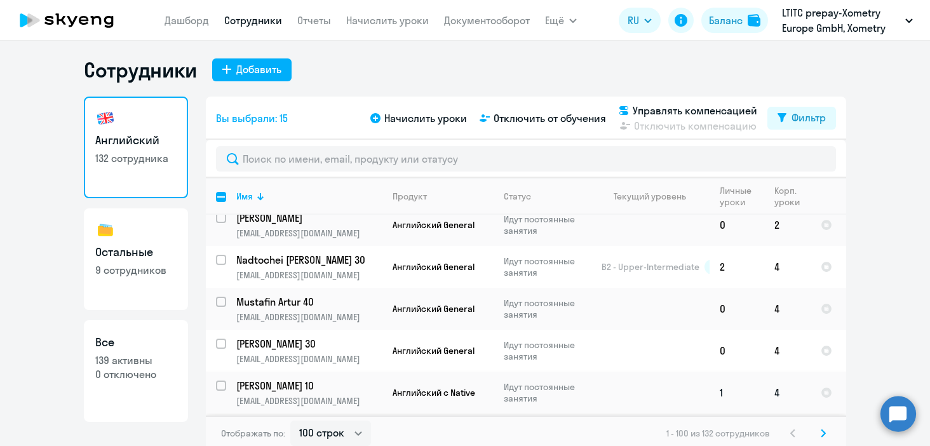
click at [222, 381] on input "select row 21381164" at bounding box center [228, 393] width 25 height 25
checkbox input "true"
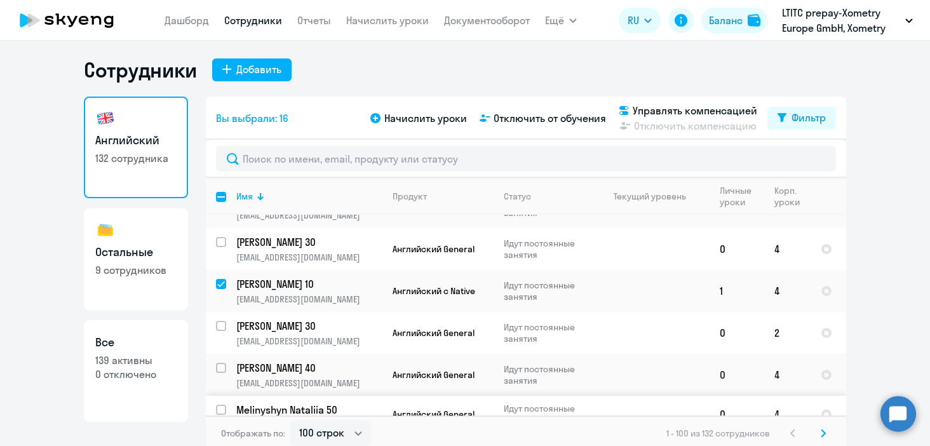
scroll to position [2252, 0]
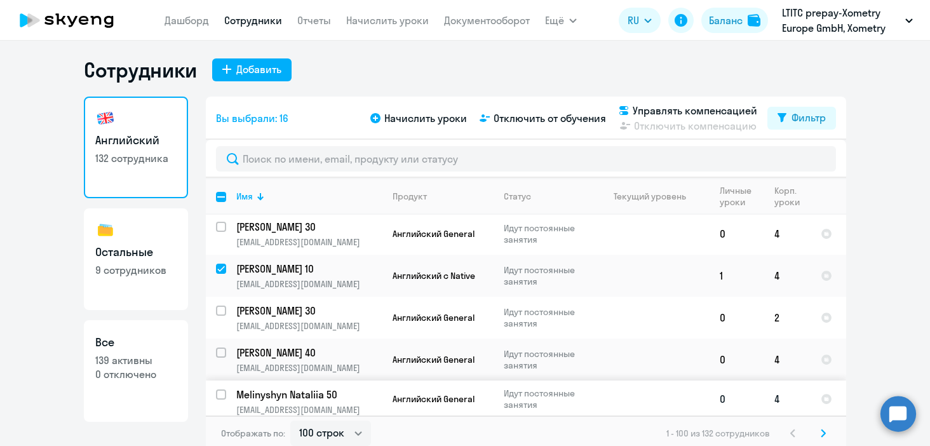
click at [224, 381] on td at bounding box center [216, 418] width 20 height 74
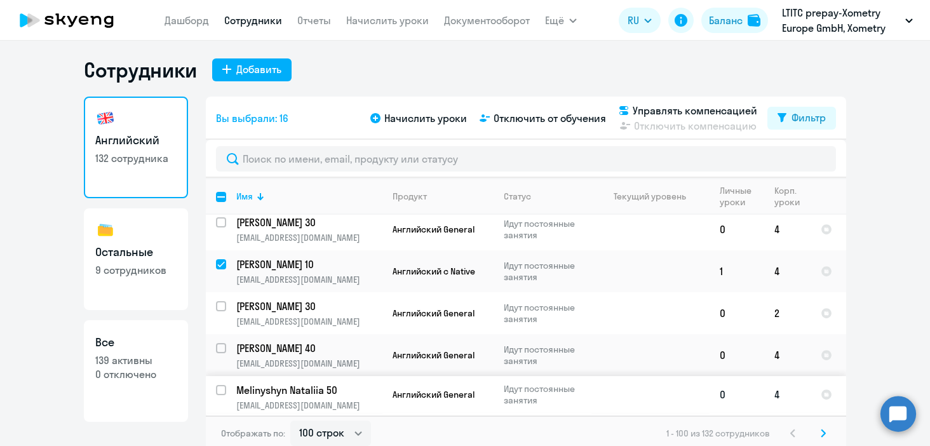
scroll to position [2273, 0]
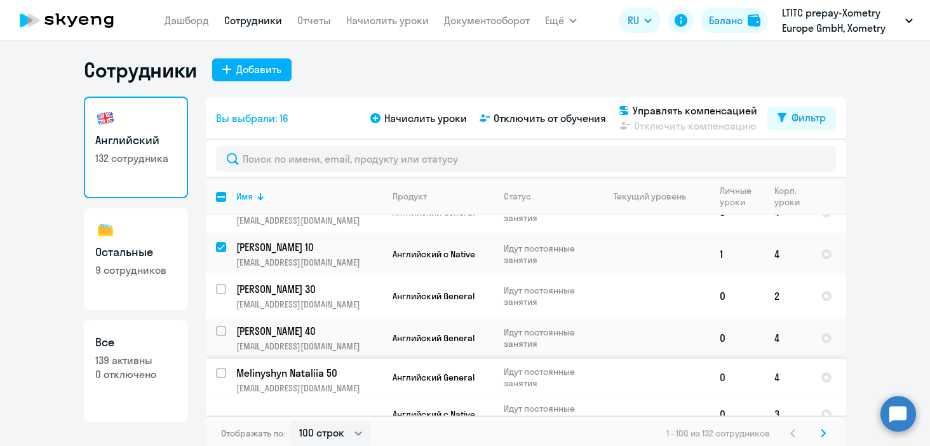
click at [222, 368] on input "select row 22621965" at bounding box center [228, 380] width 25 height 25
checkbox input "true"
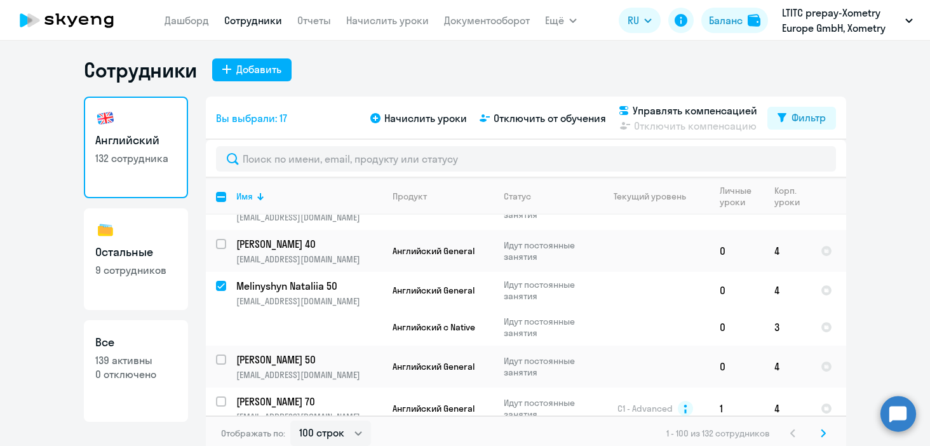
click at [219, 439] on input "select row 11755275" at bounding box center [228, 451] width 25 height 25
checkbox input "true"
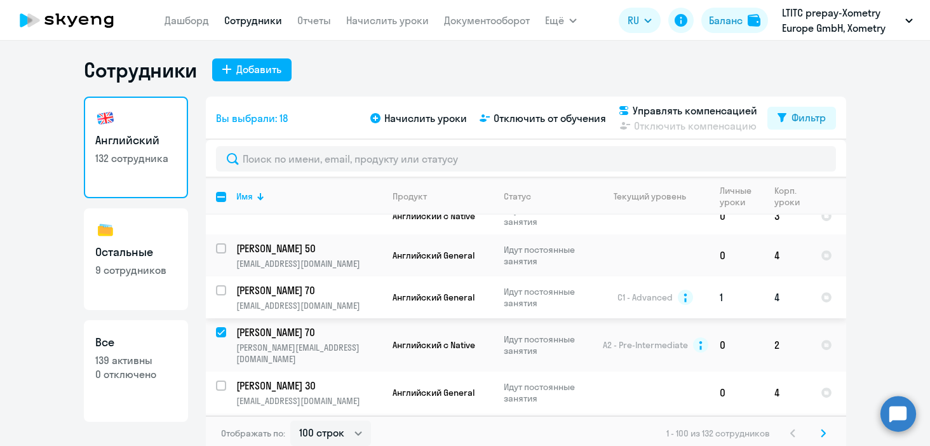
scroll to position [2482, 0]
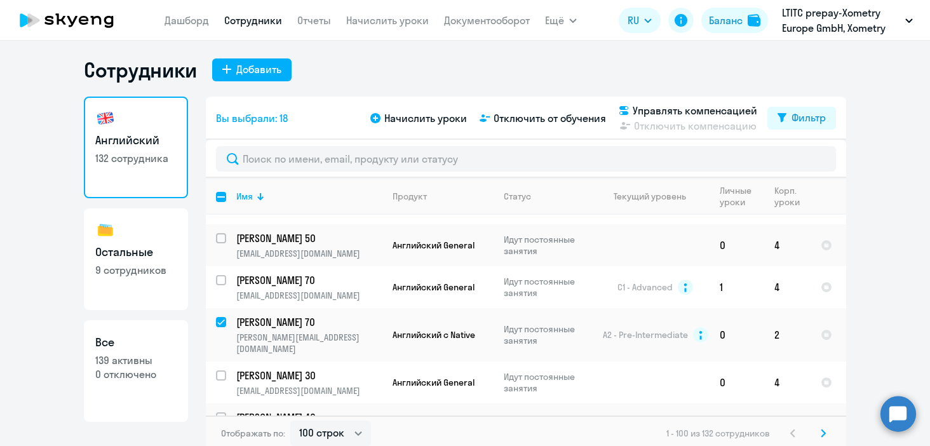
click at [221, 412] on input "select row 10113066" at bounding box center [228, 424] width 25 height 25
checkbox input "true"
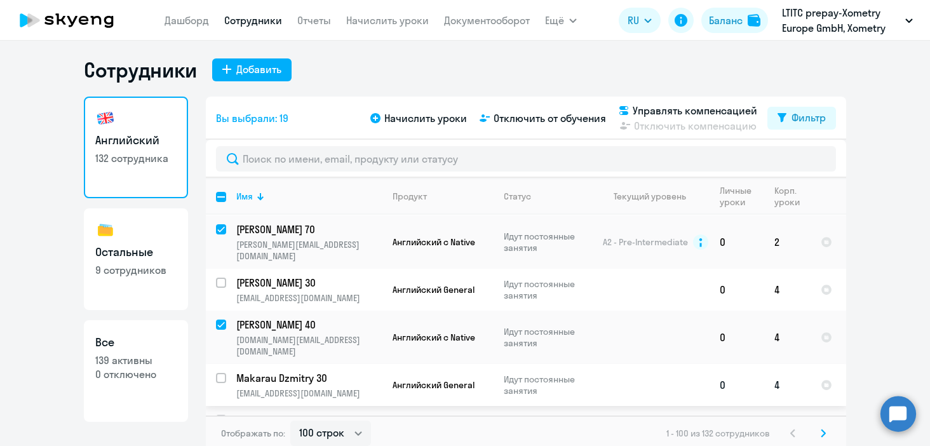
scroll to position [2582, 0]
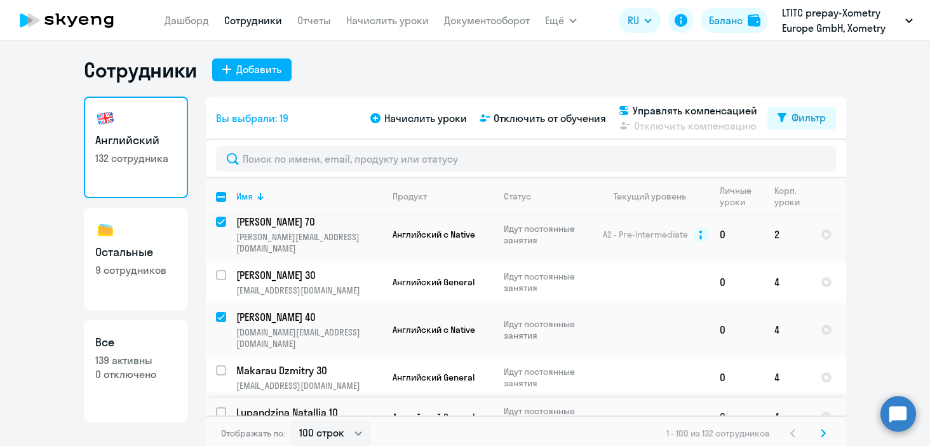
click at [221, 407] on input "select row 24077428" at bounding box center [228, 419] width 25 height 25
checkbox input "true"
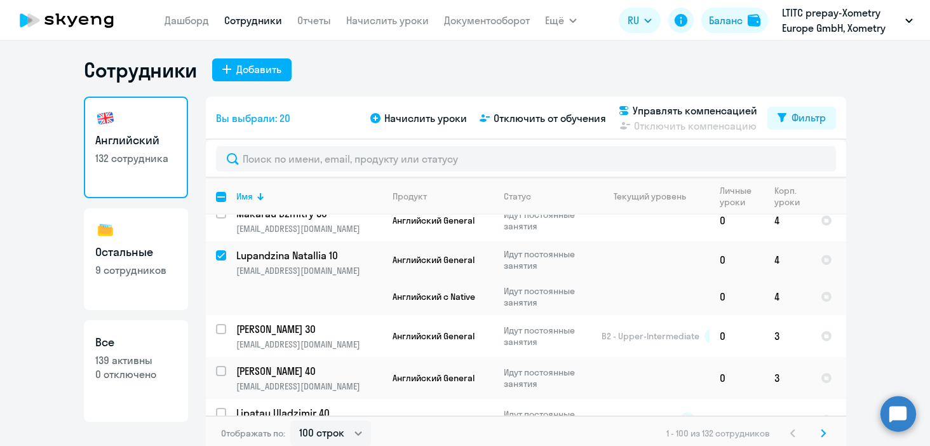
checkbox input "true"
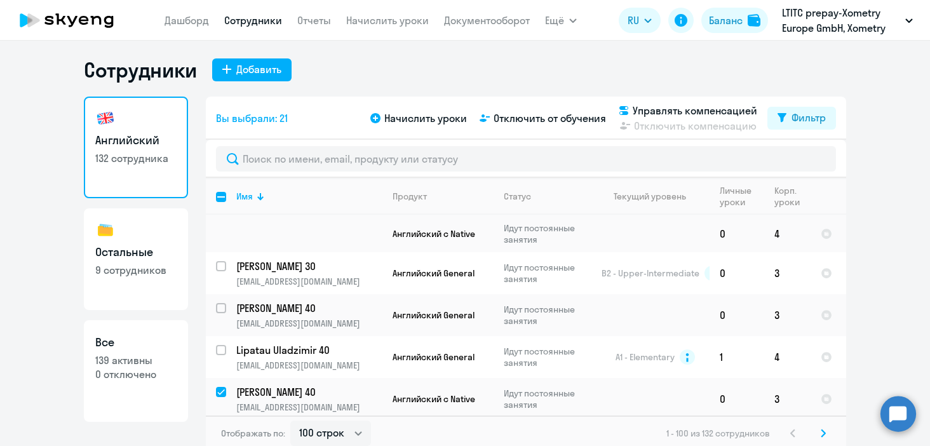
click at [221, 429] on input "select row 42076165" at bounding box center [228, 441] width 25 height 25
checkbox input "true"
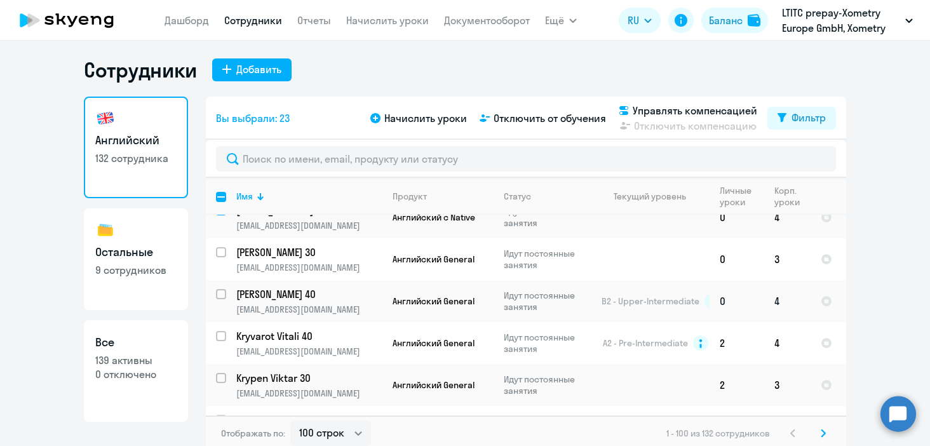
scroll to position [3080, 0]
checkbox input "true"
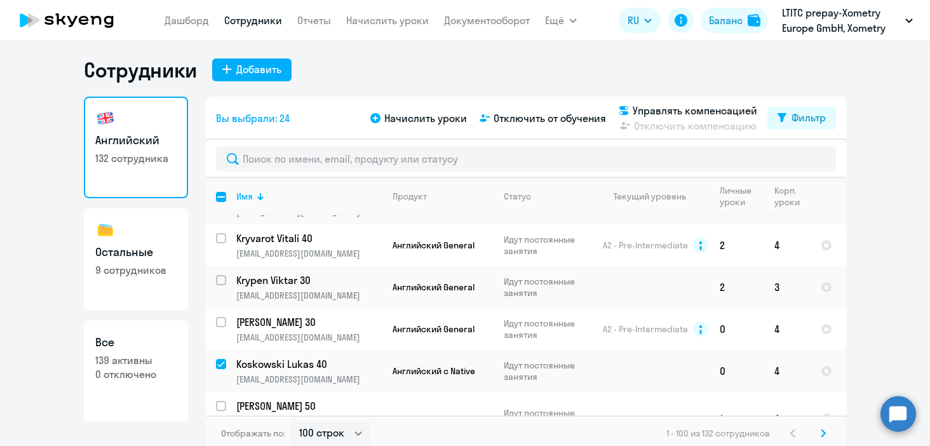
checkbox input "true"
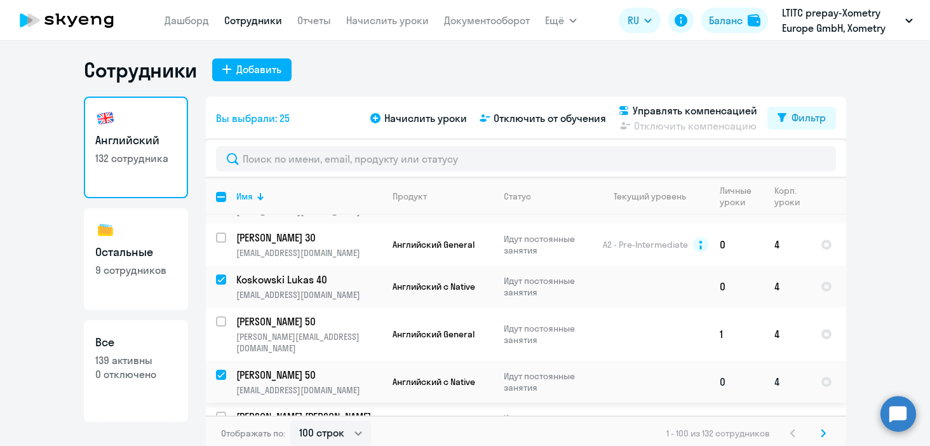
scroll to position [3263, 0]
checkbox input "true"
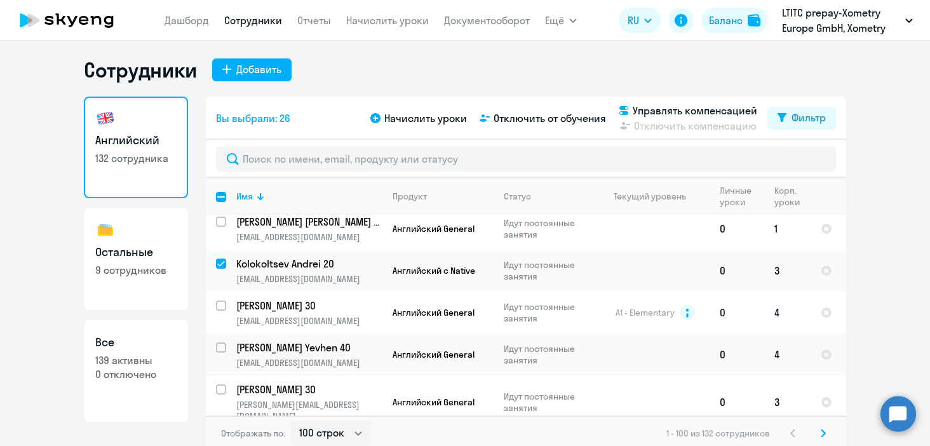
scroll to position [3469, 0]
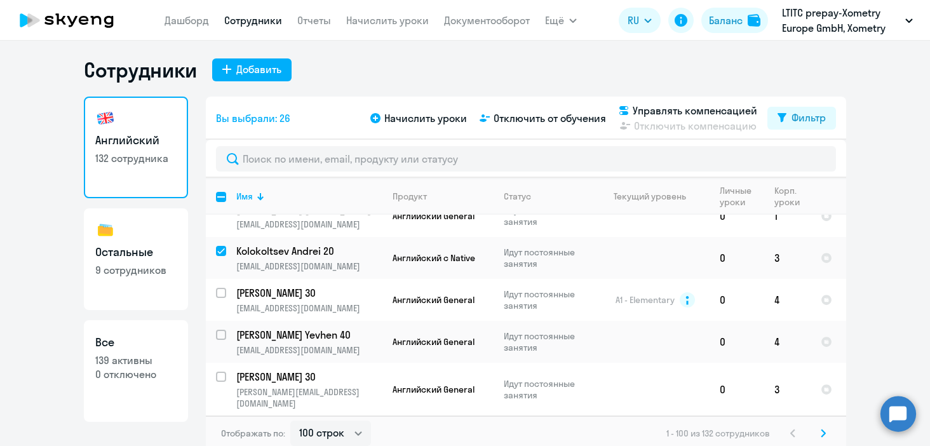
checkbox input "true"
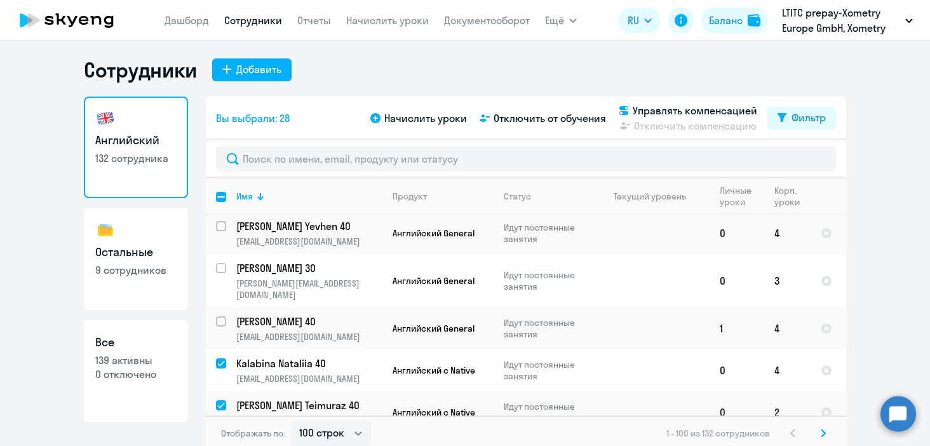
scroll to position [3579, 0]
checkbox input "true"
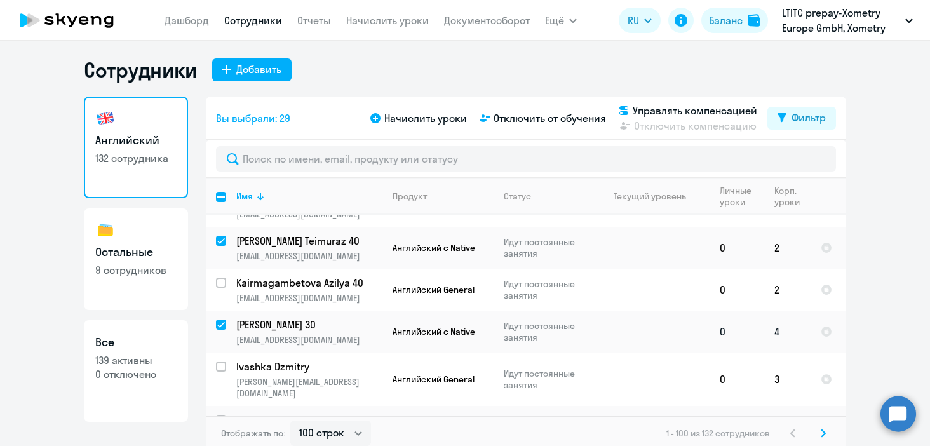
scroll to position [3743, 0]
checkbox input "true"
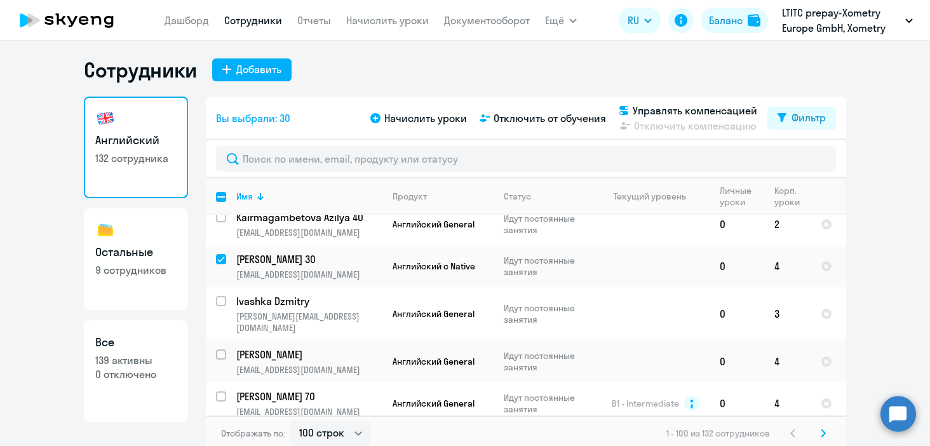
scroll to position [3809, 0]
checkbox input "true"
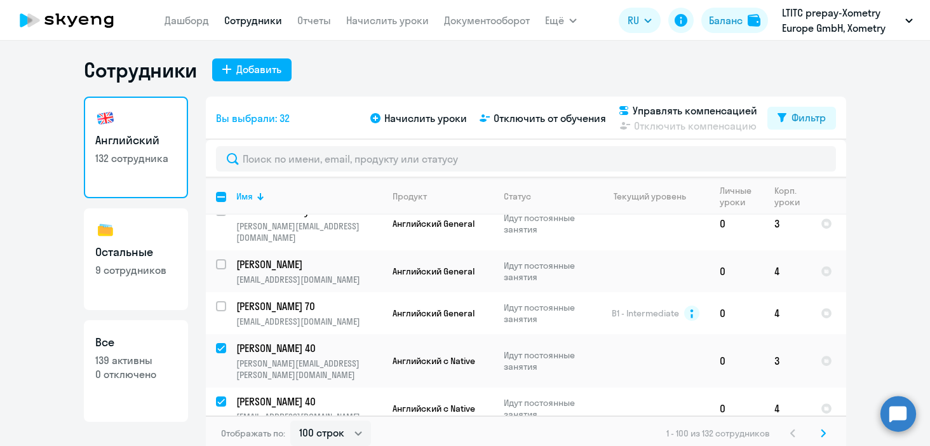
scroll to position [3905, 0]
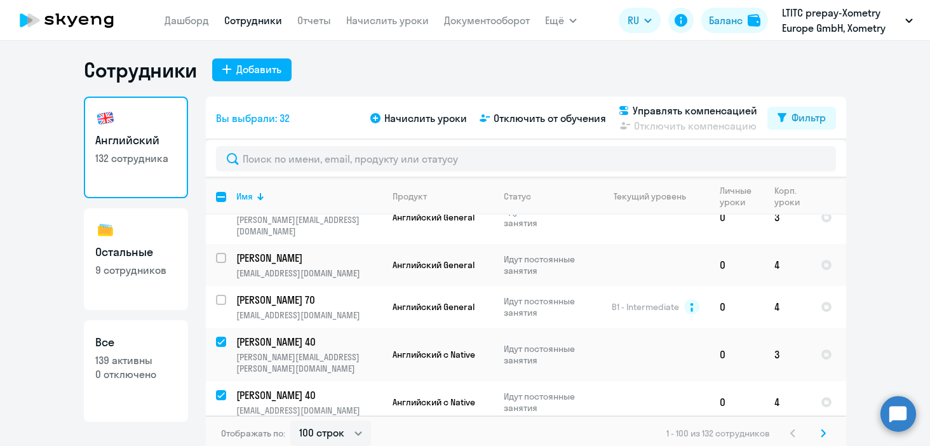
checkbox input "true"
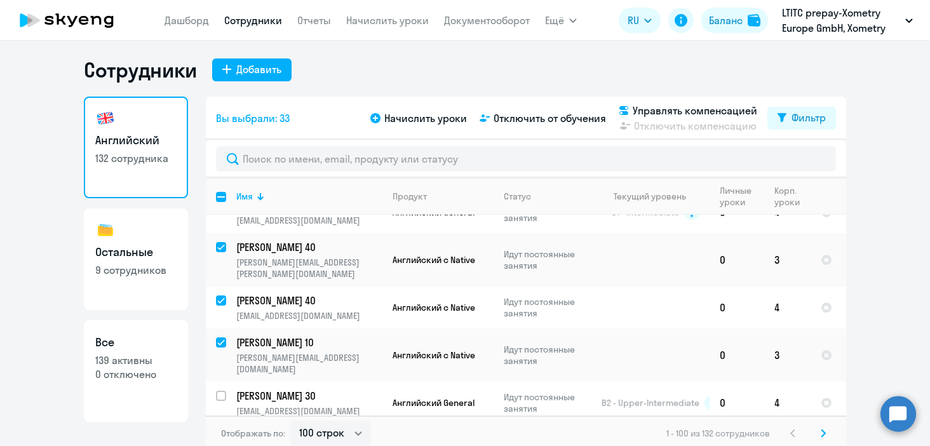
scroll to position [4000, 0]
checkbox input "true"
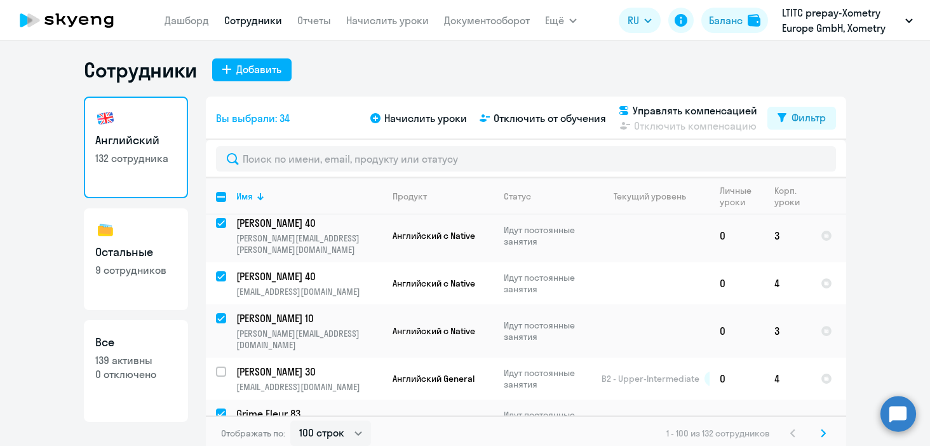
click at [820, 432] on svg-icon at bounding box center [823, 433] width 15 height 15
checkbox input "false"
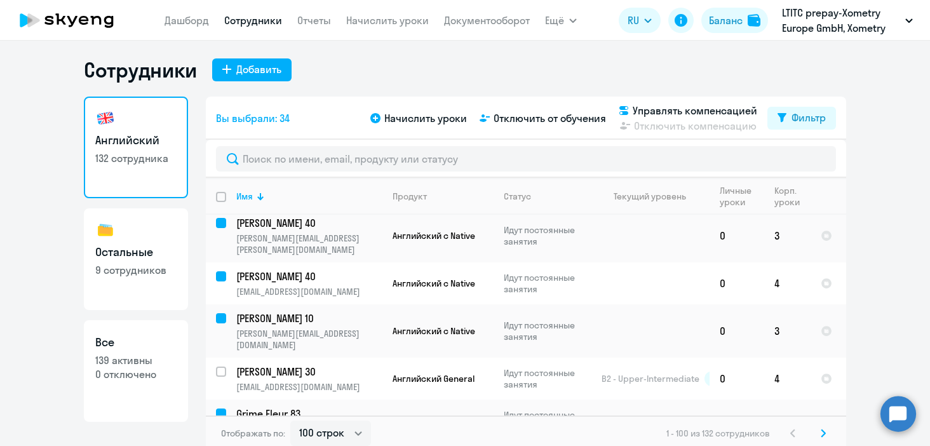
checkbox input "false"
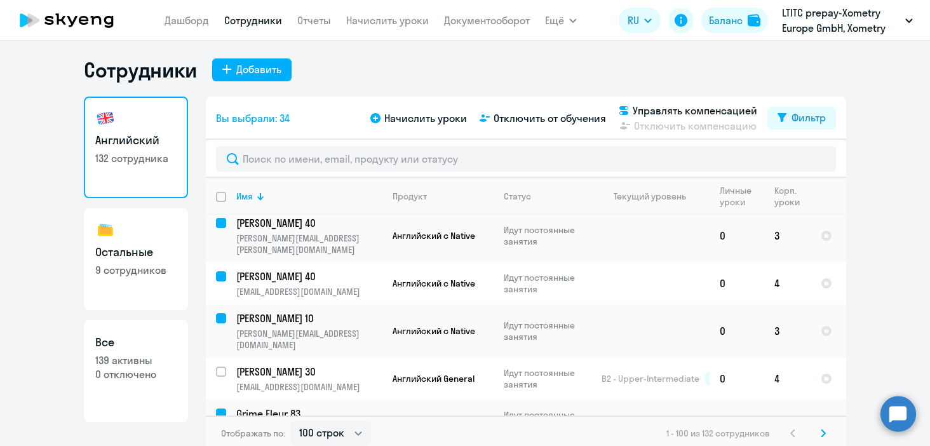
checkbox input "false"
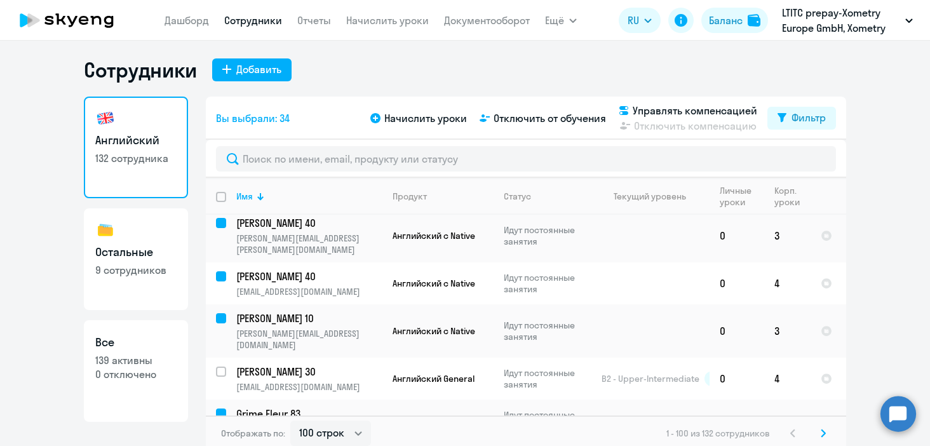
checkbox input "false"
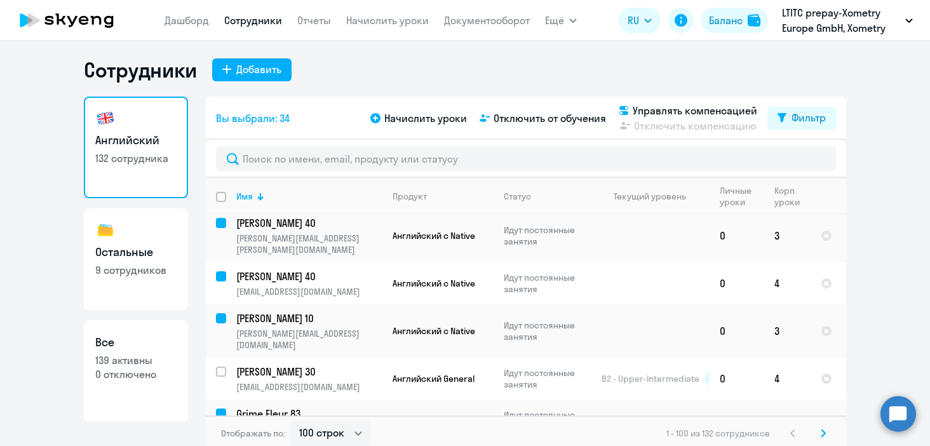
checkbox input "false"
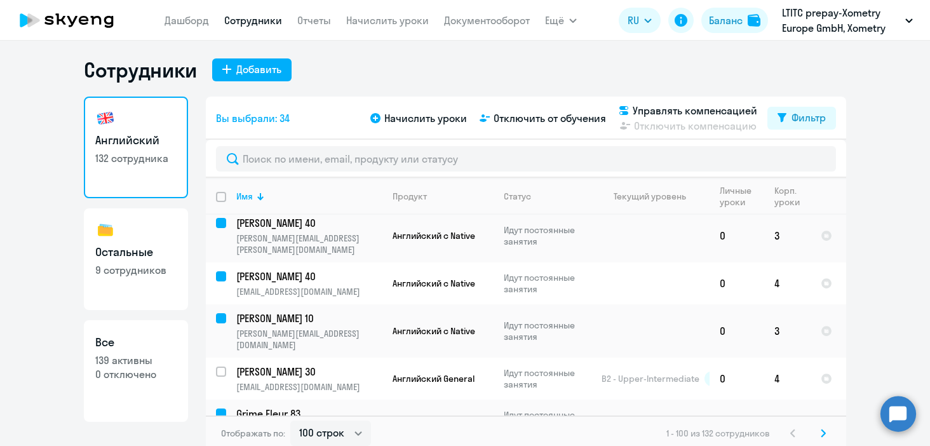
checkbox input "false"
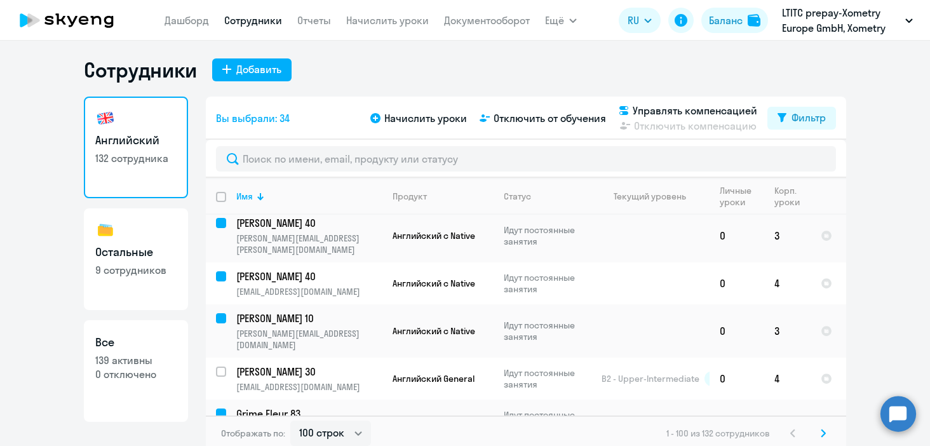
checkbox input "false"
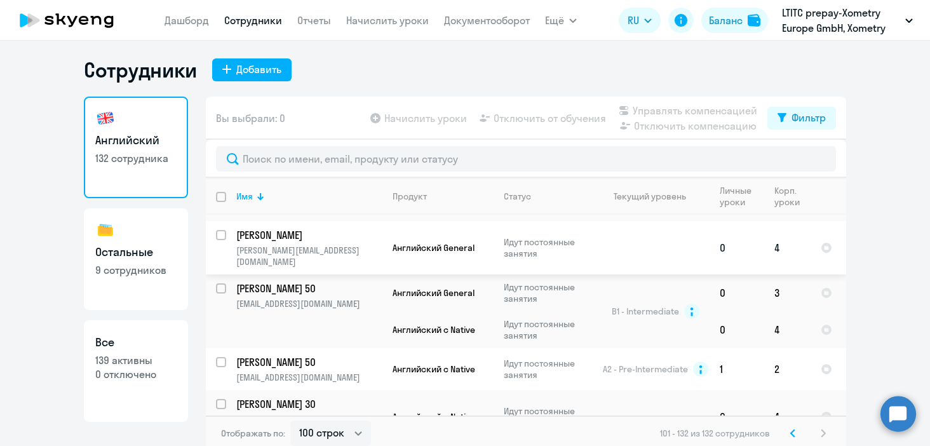
scroll to position [79, 0]
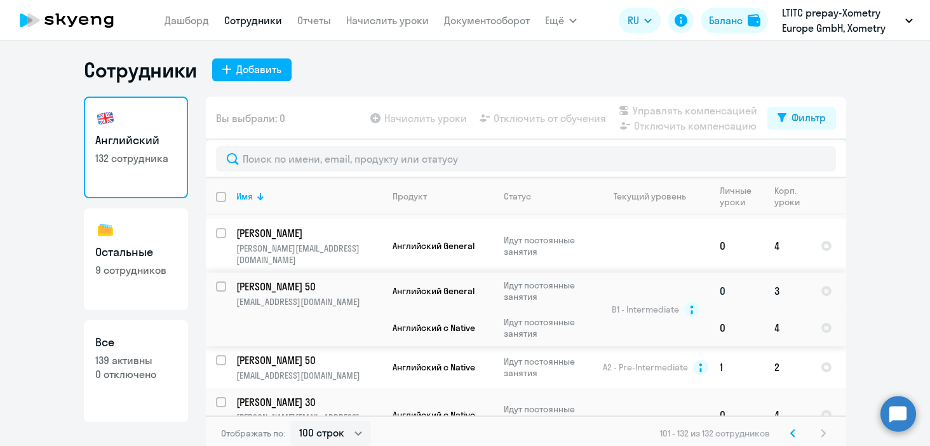
click at [219, 282] on input "select row 17728430" at bounding box center [228, 294] width 25 height 25
checkbox input "true"
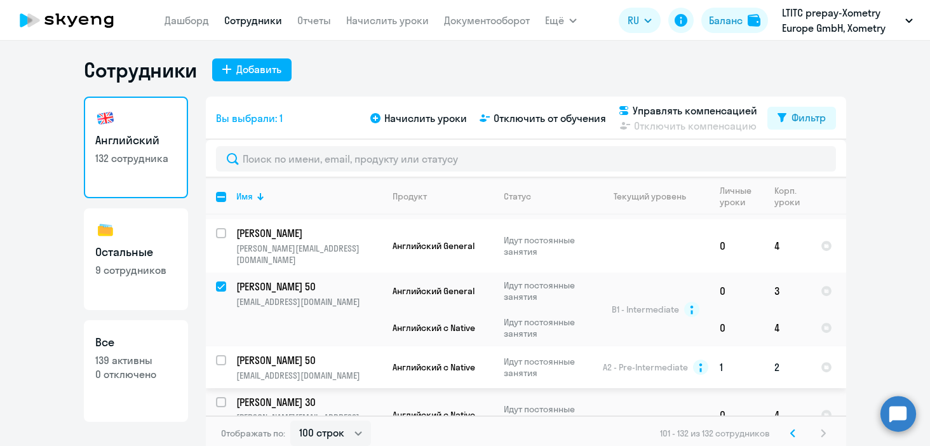
scroll to position [95, 0]
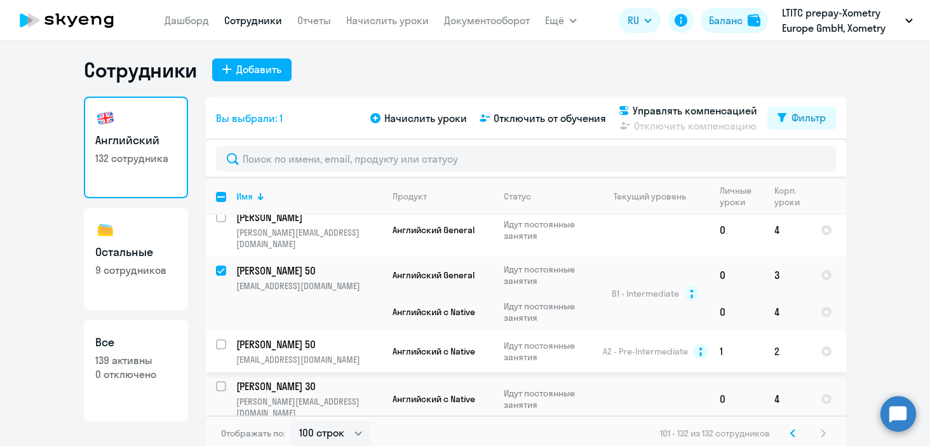
click at [220, 339] on input "select row 15642788" at bounding box center [228, 351] width 25 height 25
checkbox input "true"
click at [219, 381] on input "select row 38417689" at bounding box center [228, 393] width 25 height 25
checkbox input "true"
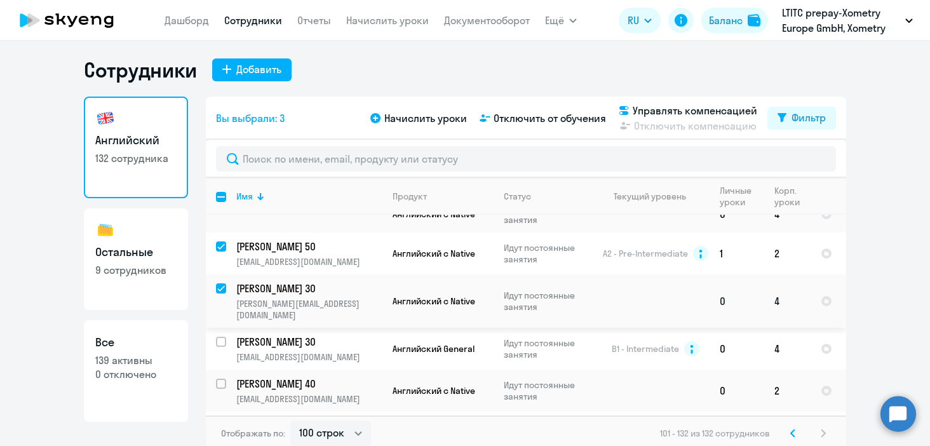
scroll to position [197, 0]
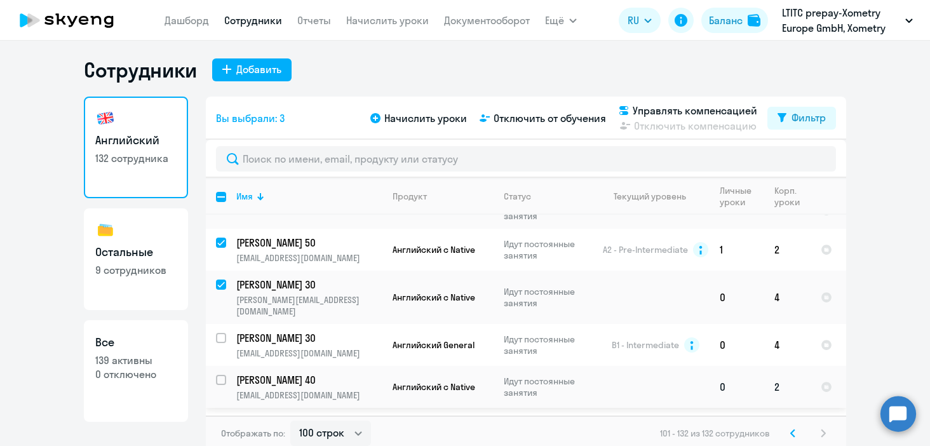
click at [224, 375] on input "select row 16247463" at bounding box center [228, 387] width 25 height 25
checkbox input "true"
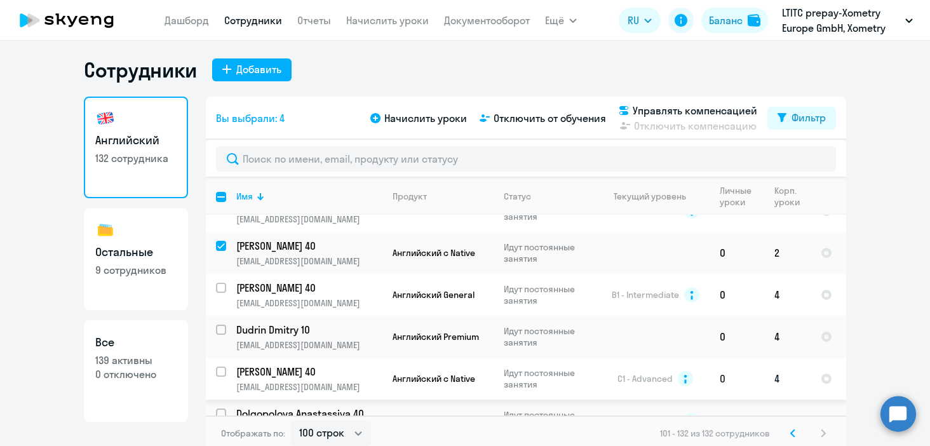
click at [221, 367] on input "select row 13981101" at bounding box center [228, 379] width 25 height 25
checkbox input "true"
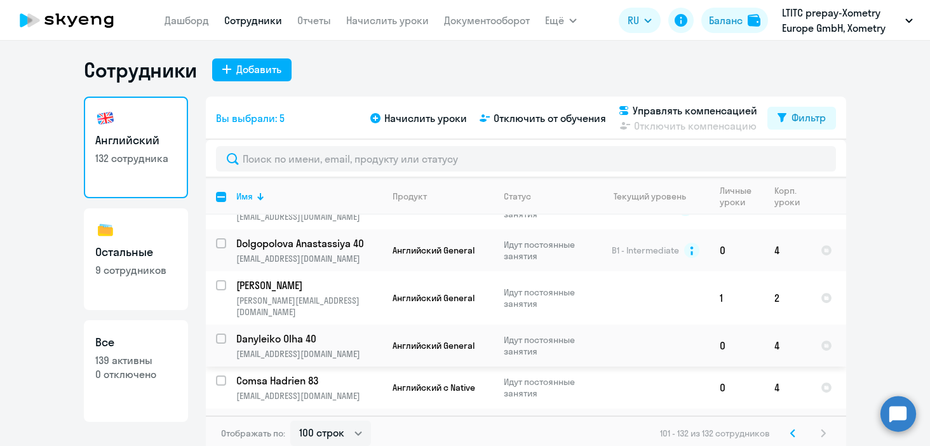
scroll to position [505, 0]
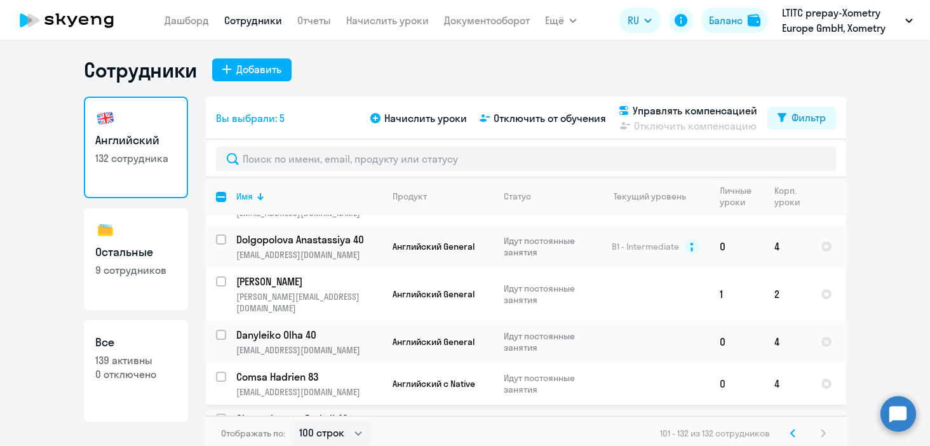
click at [217, 372] on input "select row 19699617" at bounding box center [228, 384] width 25 height 25
checkbox input "true"
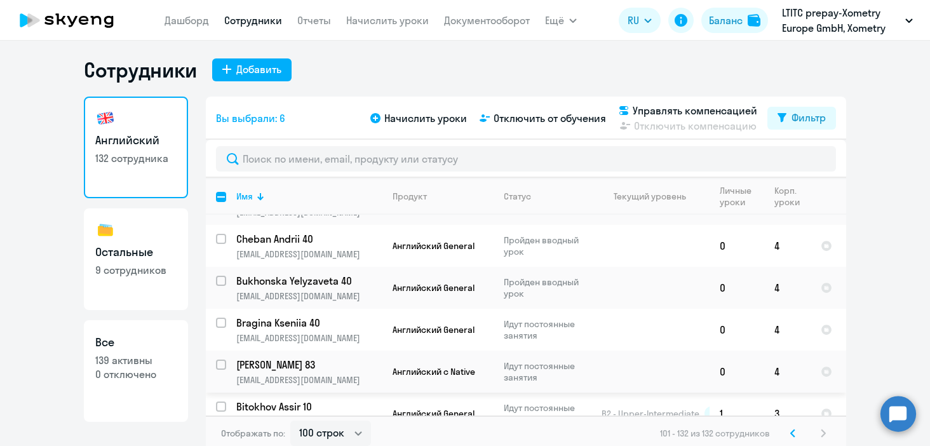
scroll to position [732, 0]
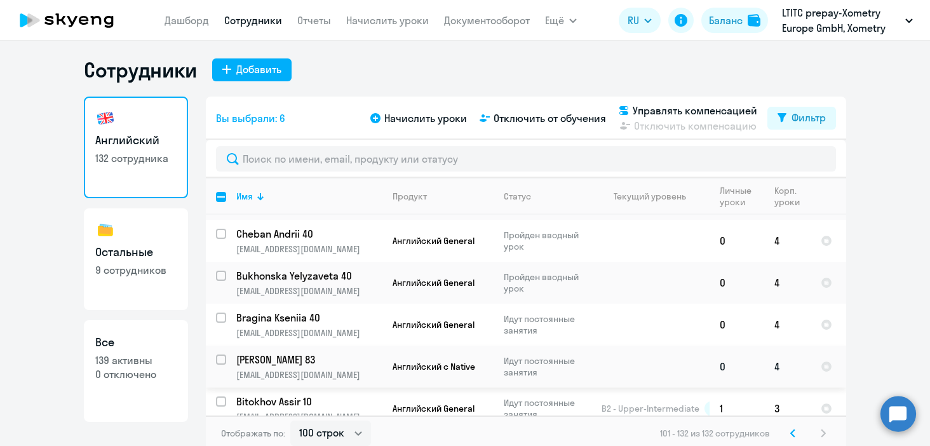
click at [216, 355] on input "select row 31621352" at bounding box center [228, 367] width 25 height 25
checkbox input "true"
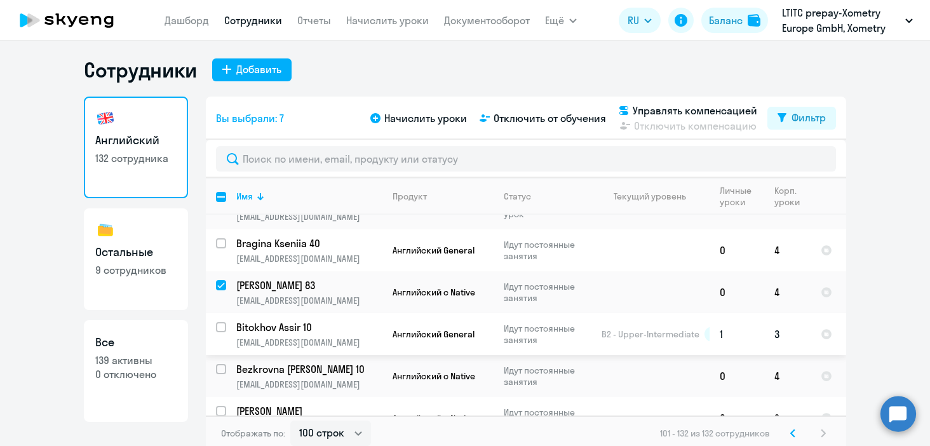
scroll to position [808, 0]
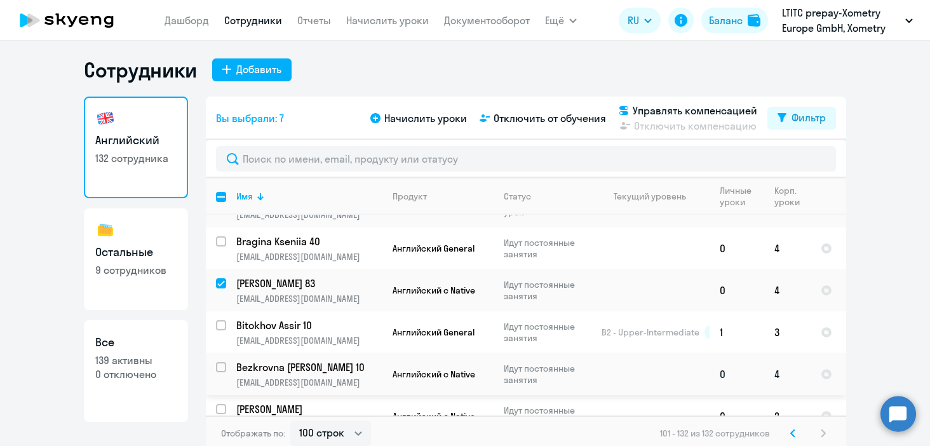
click at [218, 362] on input "select row 22533233" at bounding box center [228, 374] width 25 height 25
checkbox input "true"
click at [225, 404] on input "select row 22358277" at bounding box center [228, 416] width 25 height 25
checkbox input "true"
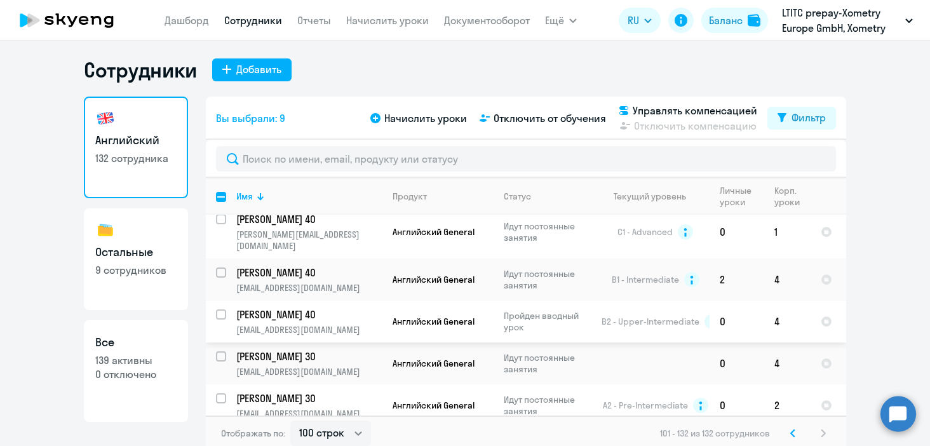
scroll to position [1101, 0]
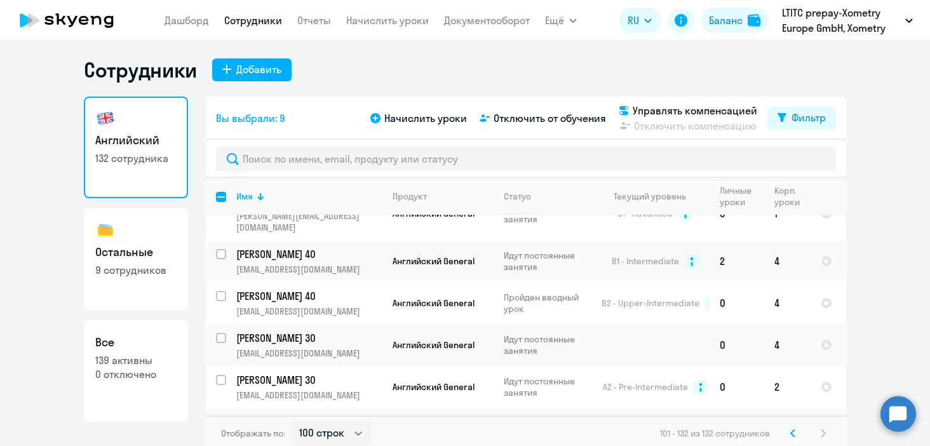
click at [220, 417] on input "select row 23513259" at bounding box center [228, 429] width 25 height 25
checkbox input "true"
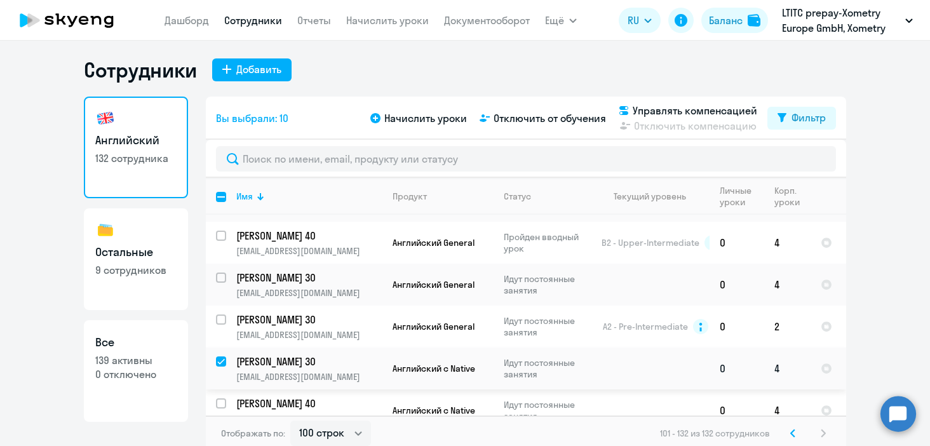
scroll to position [1162, 0]
click at [224, 398] on input "select row 42075676" at bounding box center [228, 410] width 25 height 25
checkbox input "true"
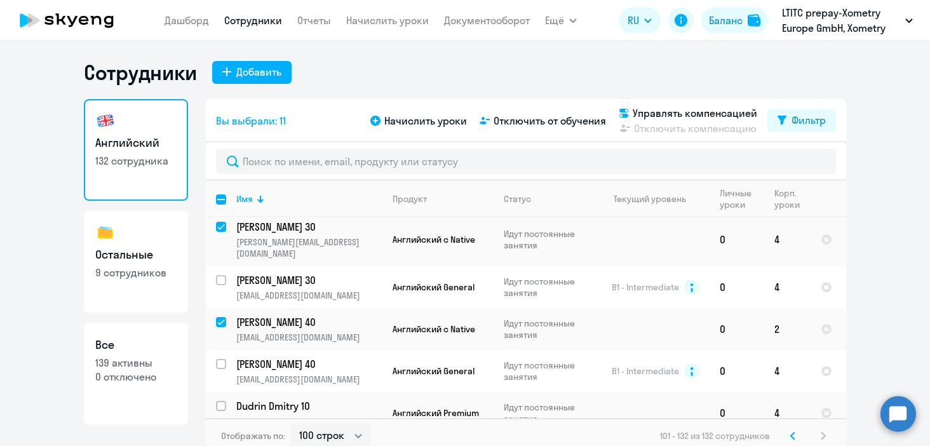
scroll to position [546, 0]
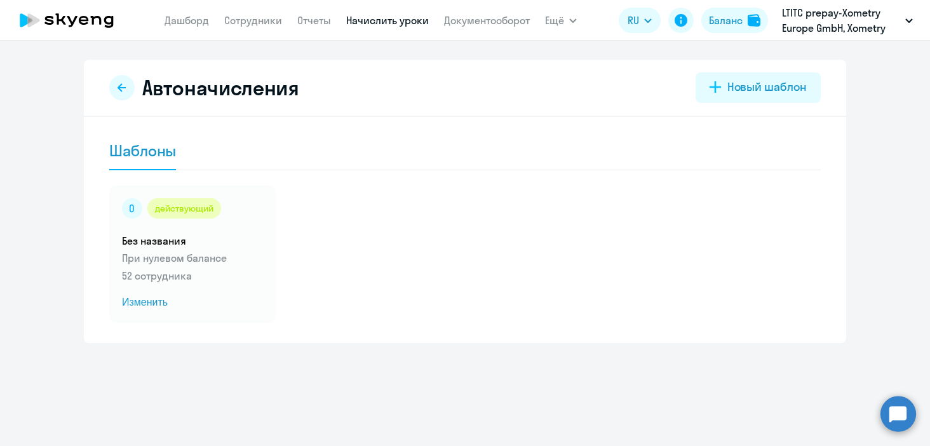
click at [838, 25] on p "LTITC prepay-Xometry Europe GmbH, Xometry Europe GmbH" at bounding box center [841, 20] width 118 height 31
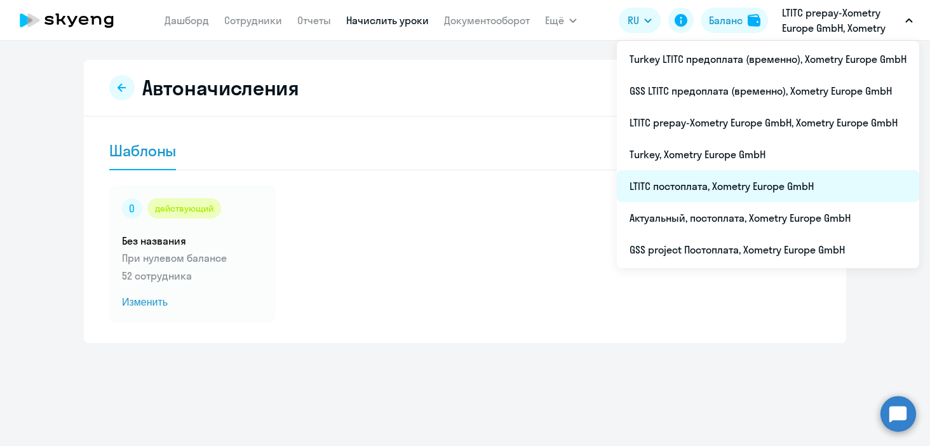
click at [743, 184] on li "LTITC постоплата, Xometry Europe GmbH" at bounding box center [768, 186] width 303 height 32
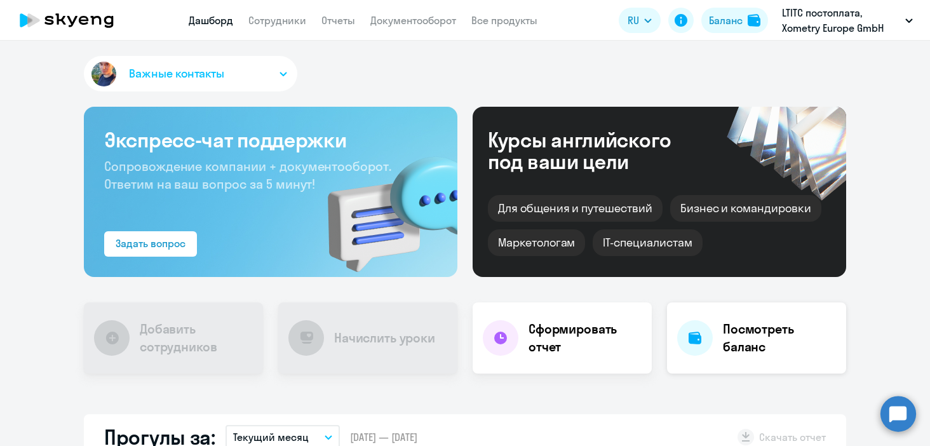
click at [730, 362] on div "Посмотреть баланс" at bounding box center [756, 338] width 179 height 71
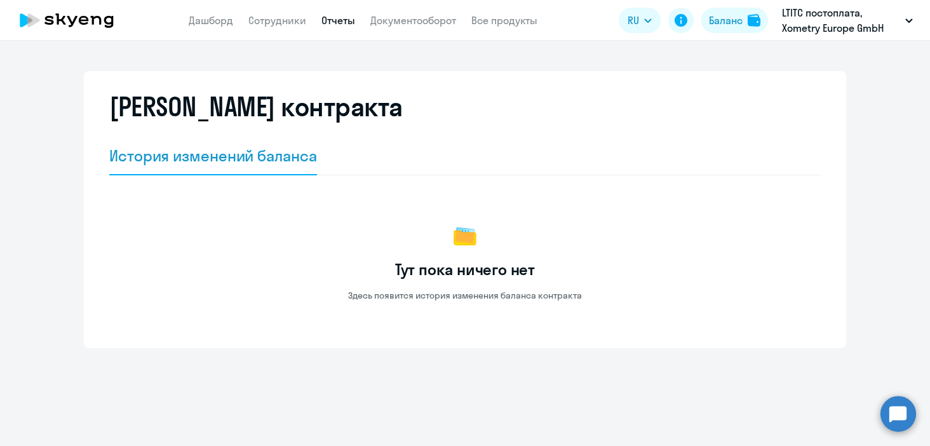
click at [334, 25] on link "Отчеты" at bounding box center [339, 20] width 34 height 13
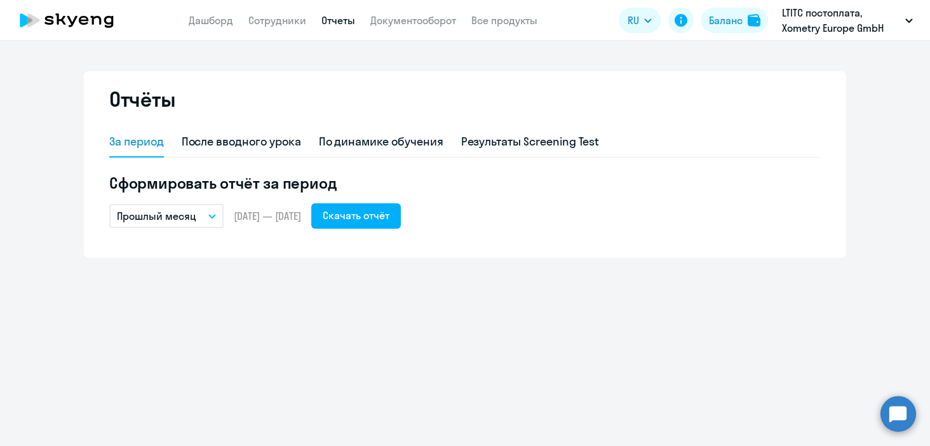
click at [172, 214] on p "Прошлый месяц" at bounding box center [156, 215] width 79 height 15
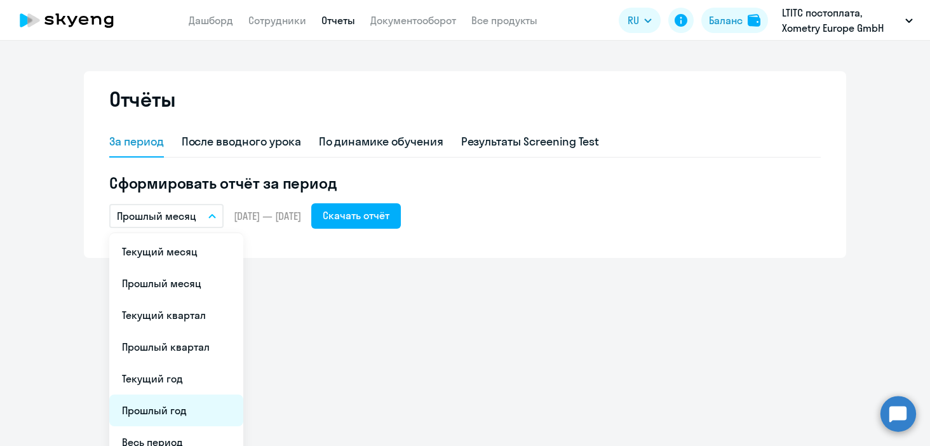
click at [172, 407] on li "Прошлый год" at bounding box center [176, 411] width 134 height 32
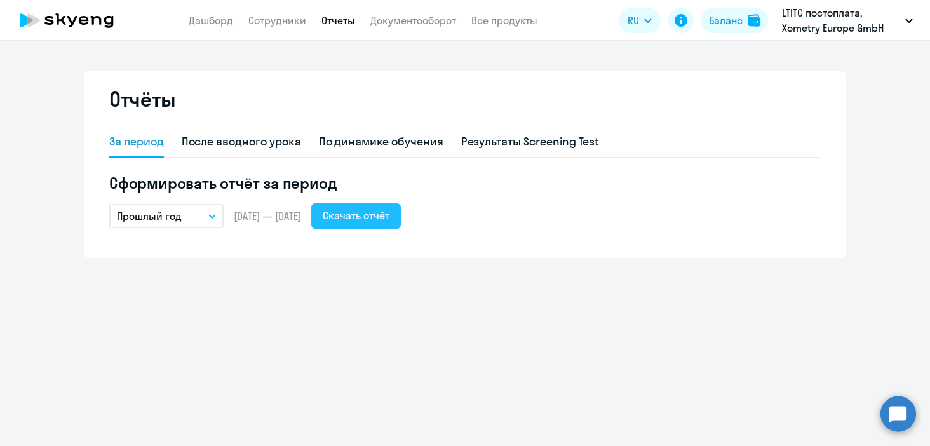
click at [386, 221] on div "Скачать отчёт" at bounding box center [356, 215] width 67 height 15
click at [287, 24] on link "Сотрудники" at bounding box center [277, 20] width 58 height 13
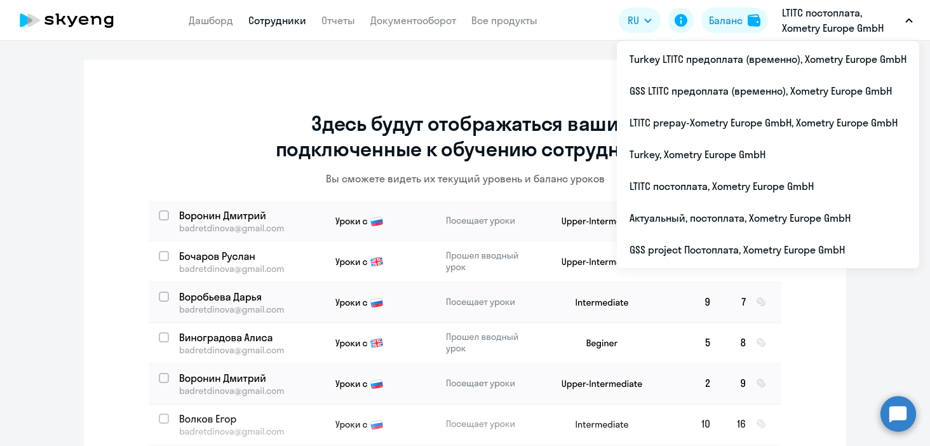
click at [798, 22] on p "LTITC постоплата, Xometry Europe GmbH" at bounding box center [841, 20] width 118 height 31
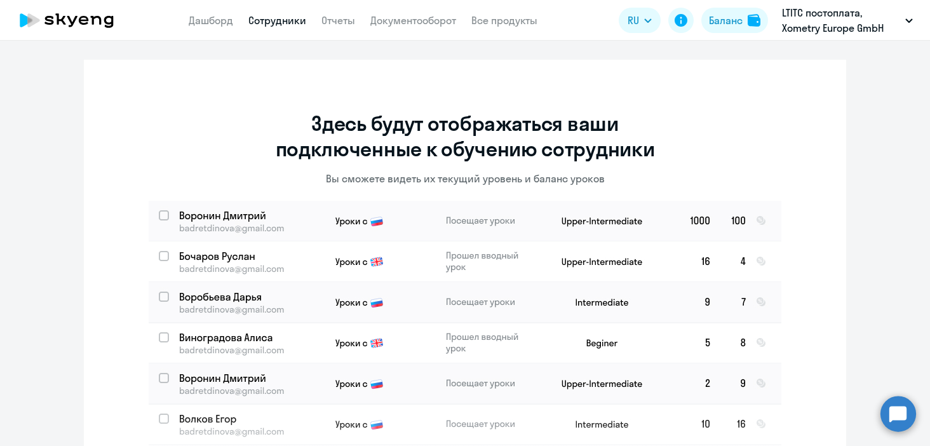
click at [798, 22] on p "LTITC постоплата, Xometry Europe GmbH" at bounding box center [841, 20] width 118 height 31
click at [344, 21] on link "Отчеты" at bounding box center [339, 20] width 34 height 13
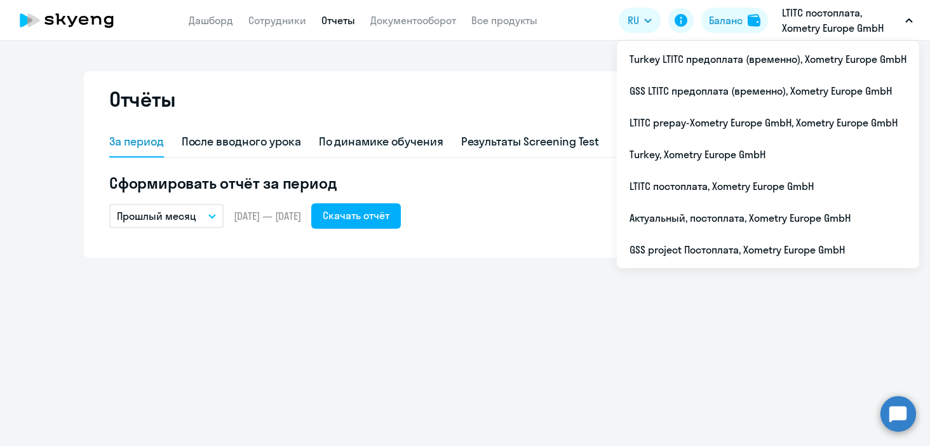
click at [815, 12] on p "LTITC постоплата, Xometry Europe GmbH" at bounding box center [841, 20] width 118 height 31
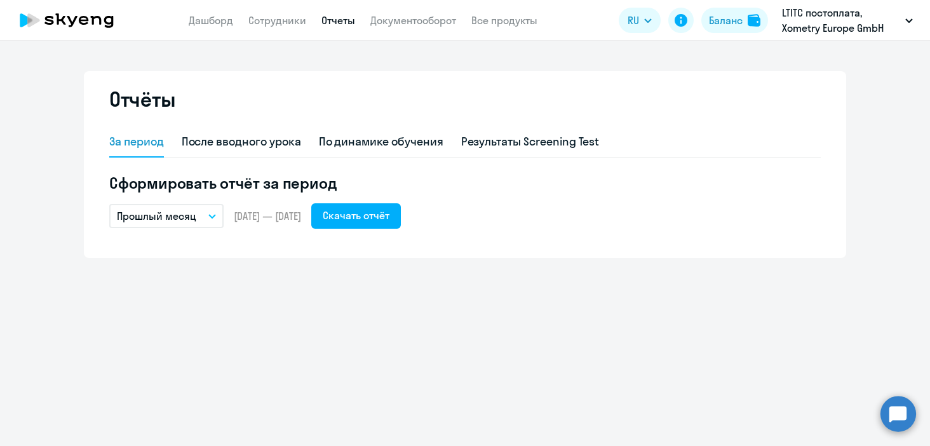
click at [815, 12] on p "LTITC постоплата, Xometry Europe GmbH" at bounding box center [841, 20] width 118 height 31
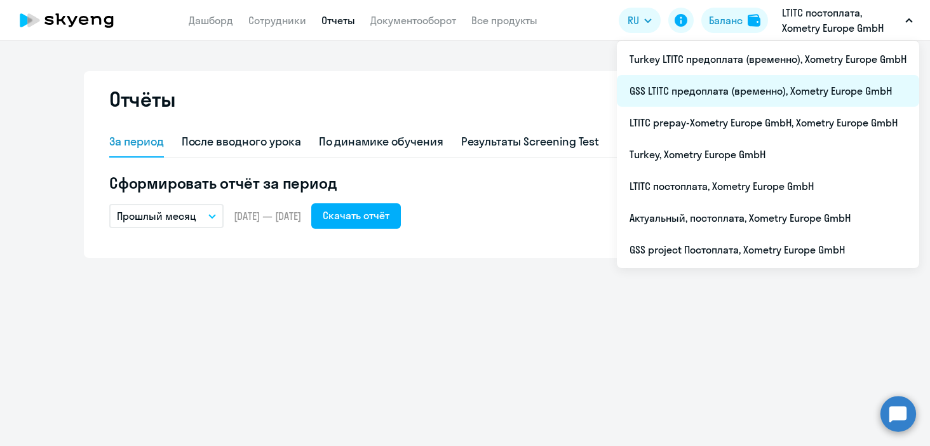
click at [733, 99] on li "GSS LTITC предоплата (временно), Xometry Europe GmbH" at bounding box center [768, 91] width 303 height 32
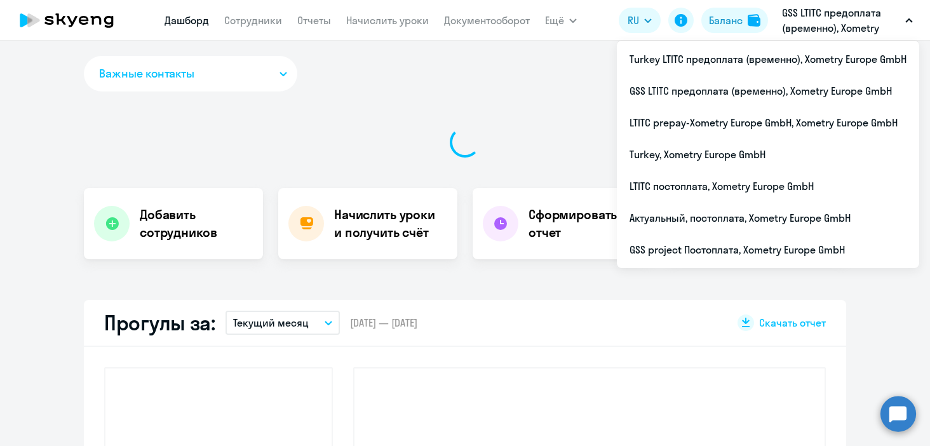
click at [789, 23] on p "GSS LTITC предоплата (временно), Xometry Europe GmbH" at bounding box center [841, 20] width 118 height 31
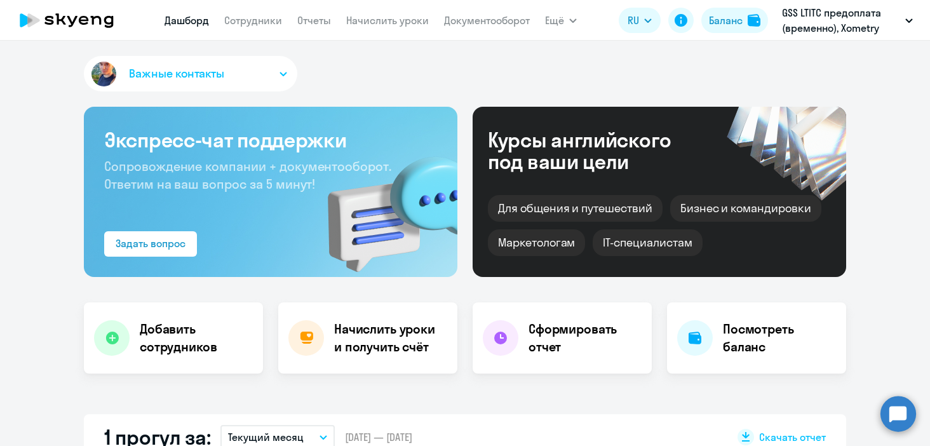
click at [789, 23] on p "GSS LTITC предоплата (временно), Xometry Europe GmbH" at bounding box center [841, 20] width 118 height 31
select select "30"
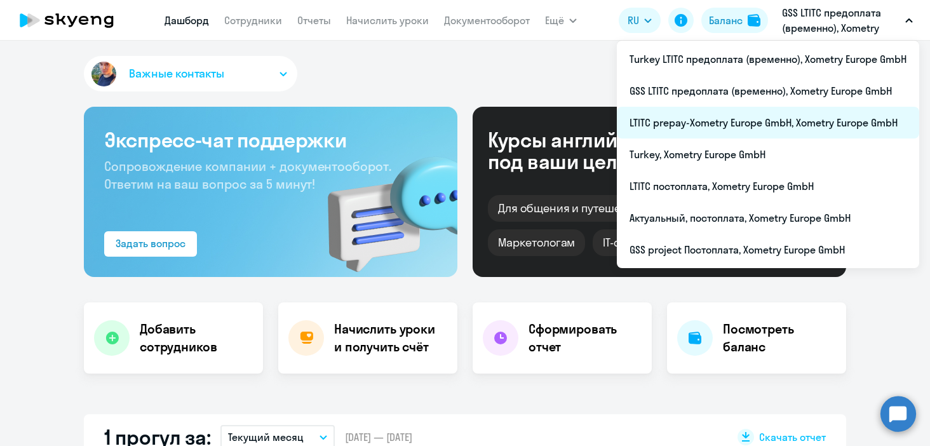
click at [703, 127] on li "LTITC prepay-Xometry Europe GmbH, Xometry Europe GmbH" at bounding box center [768, 123] width 303 height 32
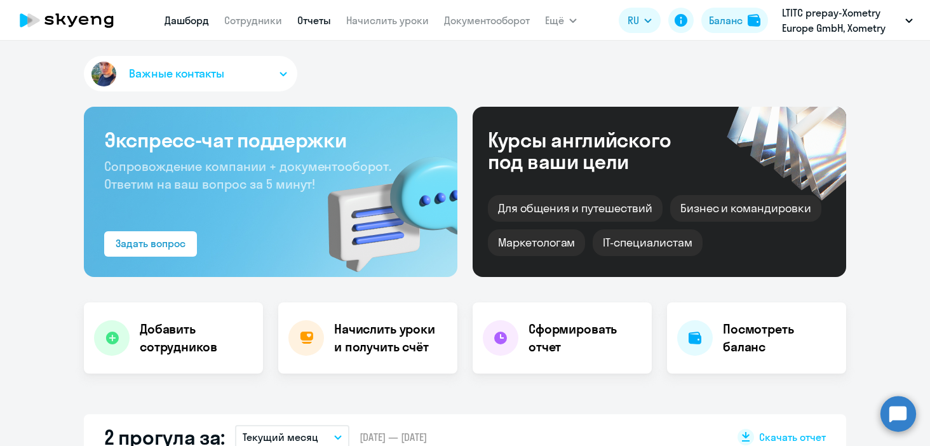
click at [318, 25] on link "Отчеты" at bounding box center [314, 20] width 34 height 13
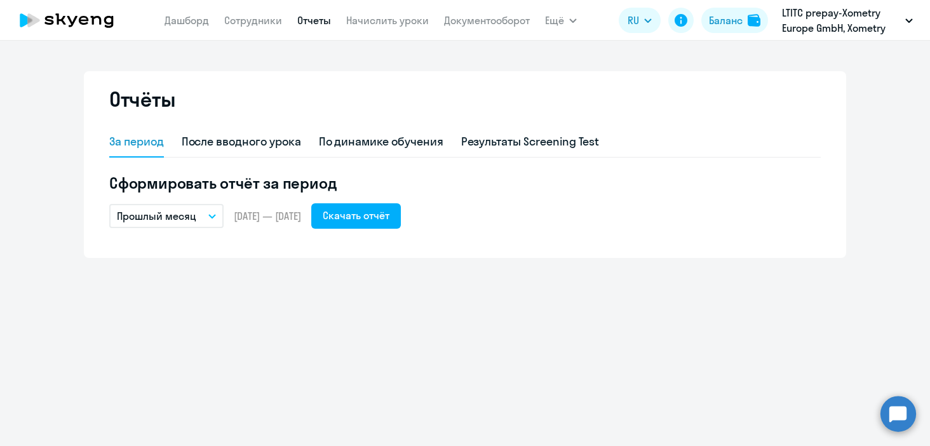
click at [177, 224] on button "Прошлый месяц" at bounding box center [166, 216] width 114 height 24
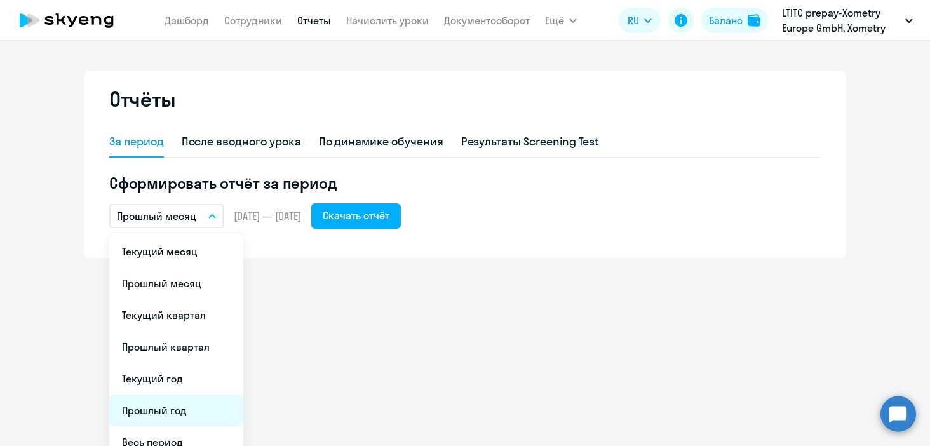
click at [168, 410] on li "Прошлый год" at bounding box center [176, 411] width 134 height 32
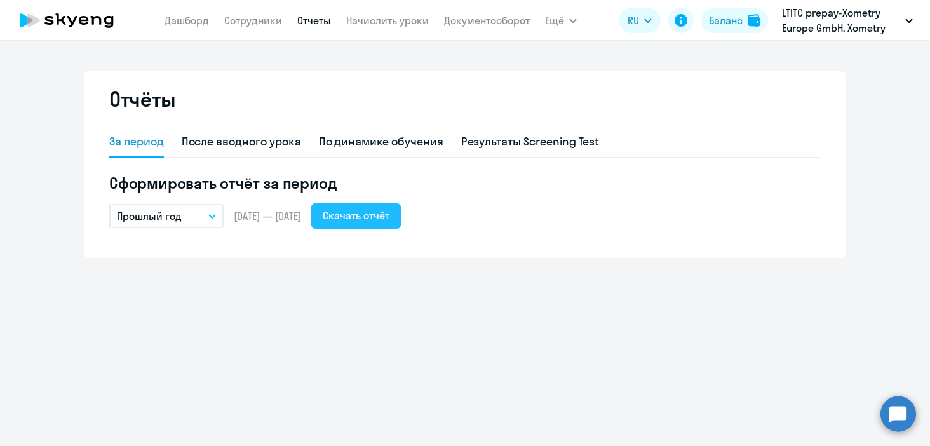
click at [390, 220] on div "Скачать отчёт" at bounding box center [356, 215] width 67 height 15
click at [200, 22] on link "Дашборд" at bounding box center [187, 20] width 44 height 13
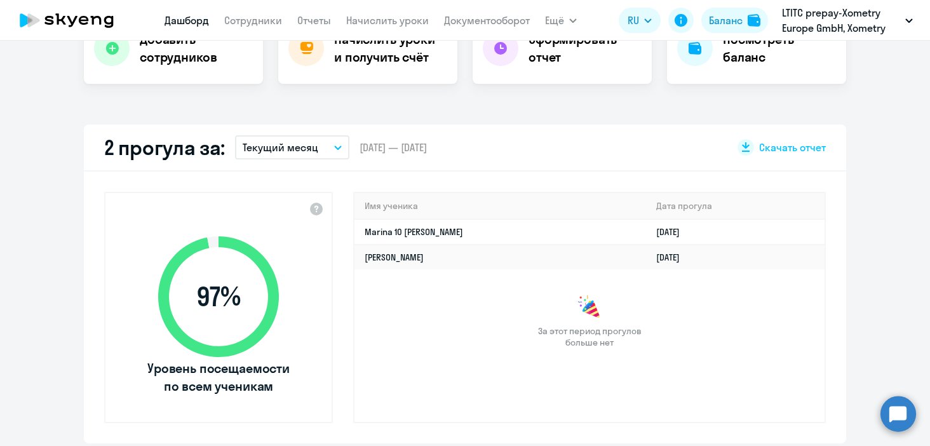
scroll to position [336, 0]
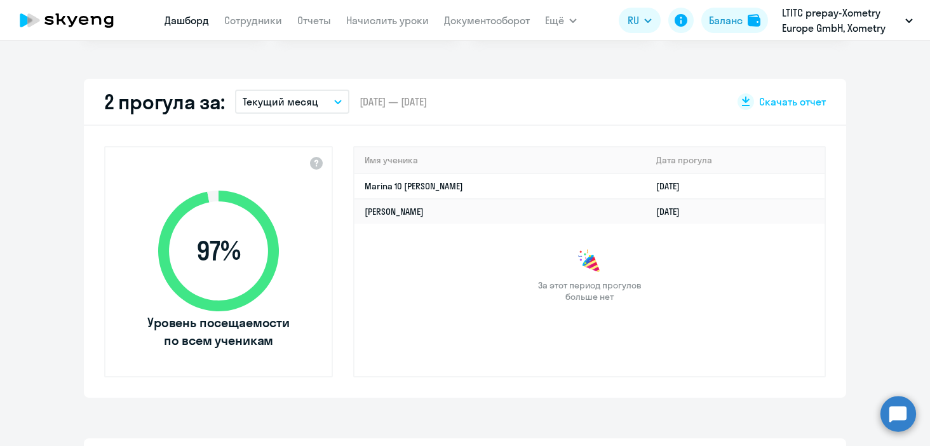
select select "30"
click at [284, 101] on p "Текущий месяц" at bounding box center [281, 101] width 76 height 15
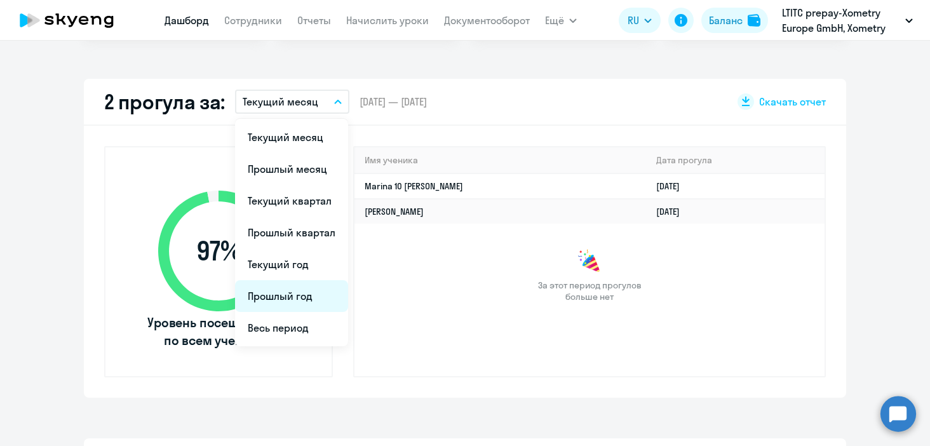
click at [292, 289] on li "Прошлый год" at bounding box center [291, 296] width 113 height 32
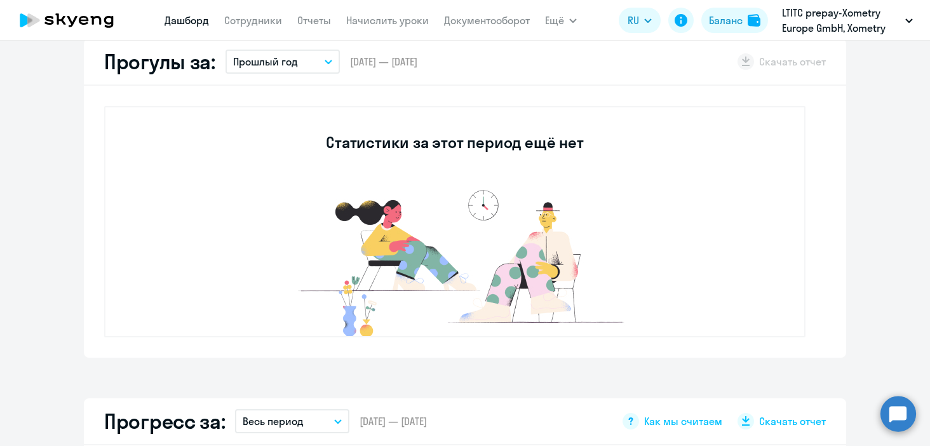
scroll to position [382, 0]
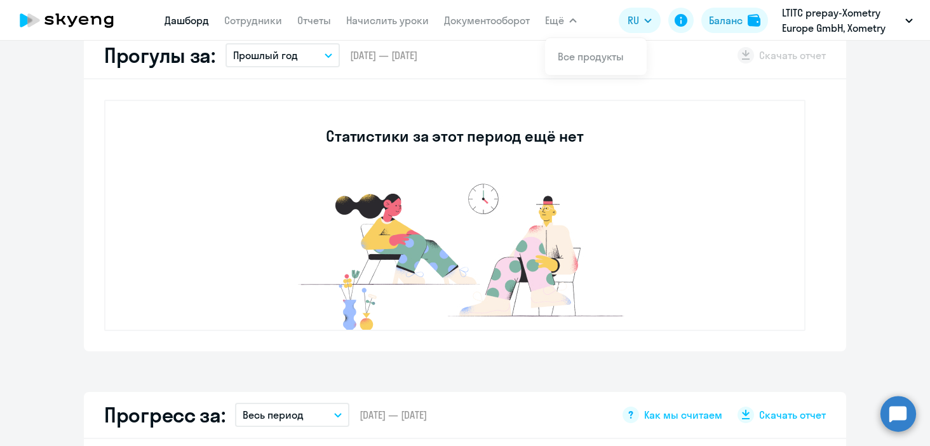
click at [559, 22] on span "Ещё" at bounding box center [554, 20] width 19 height 15
